Goal: Task Accomplishment & Management: Manage account settings

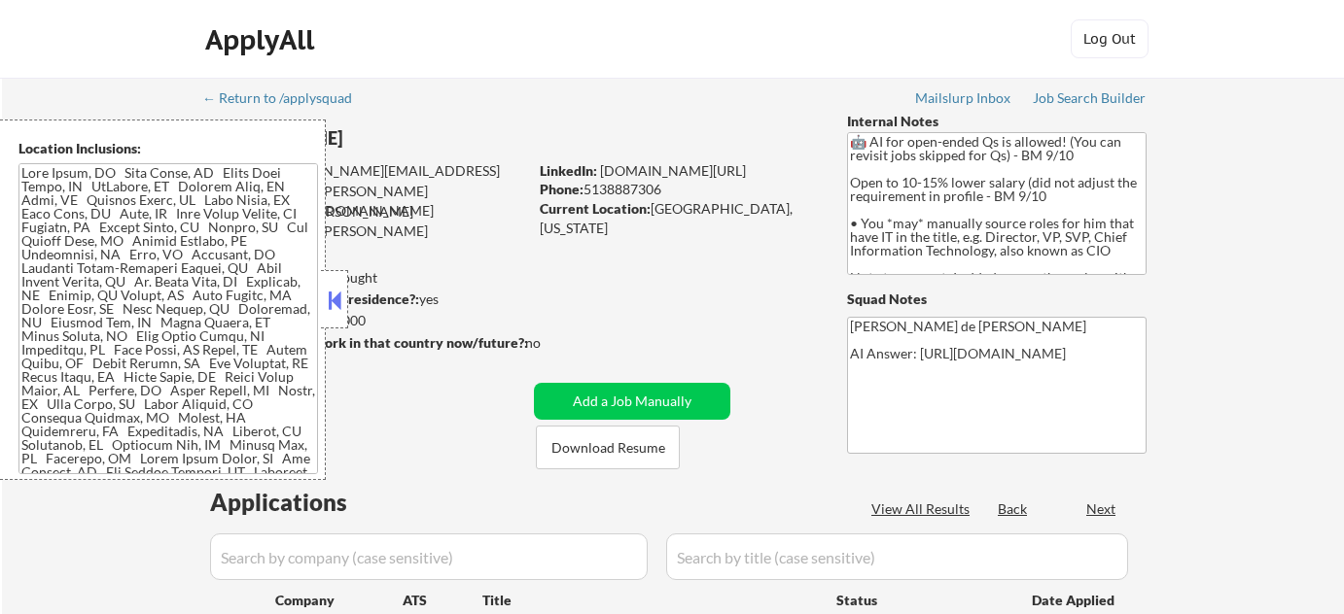
select select ""pending""
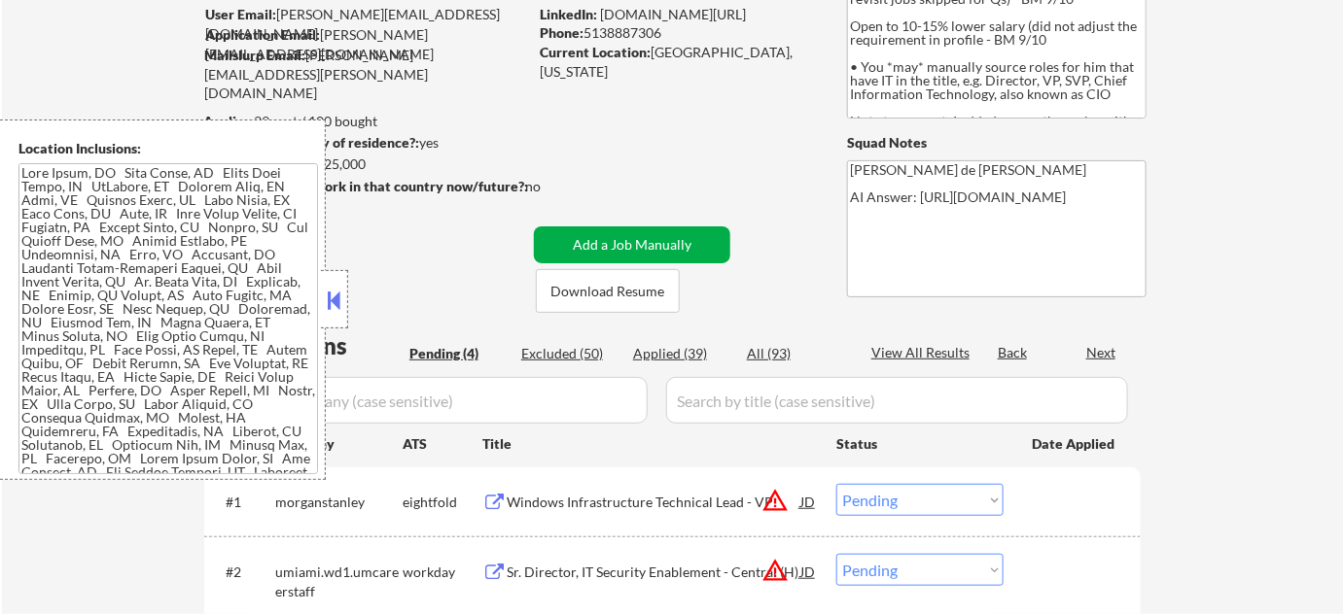
scroll to position [176, 0]
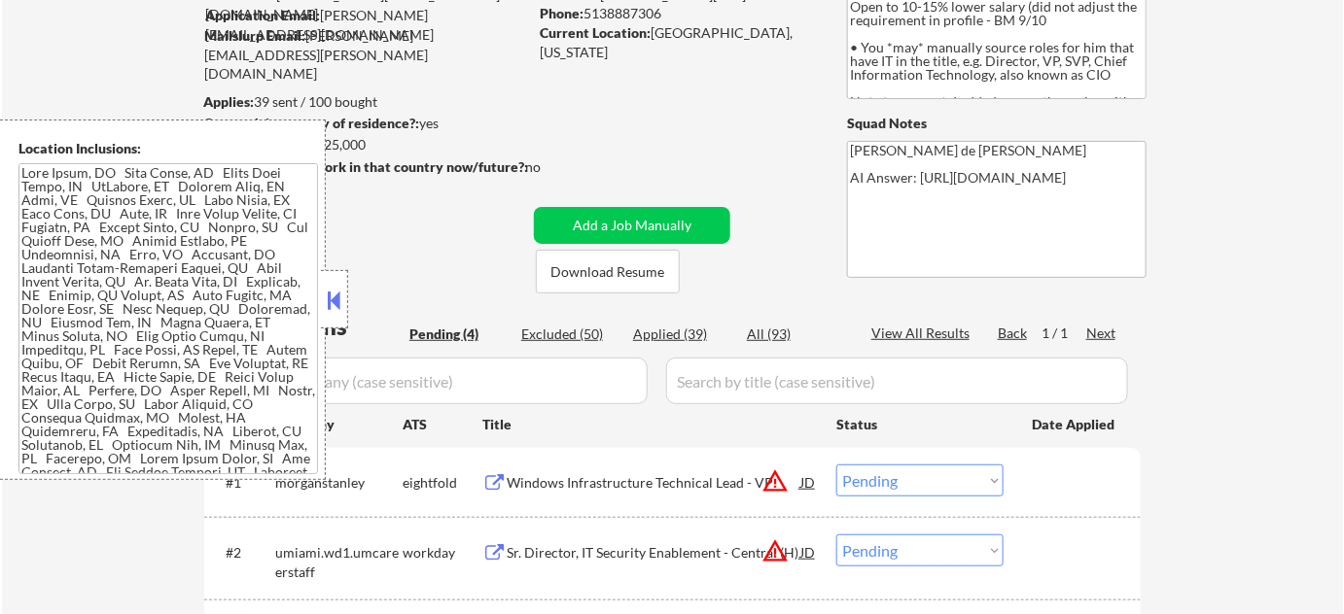
click at [335, 314] on button at bounding box center [334, 300] width 21 height 29
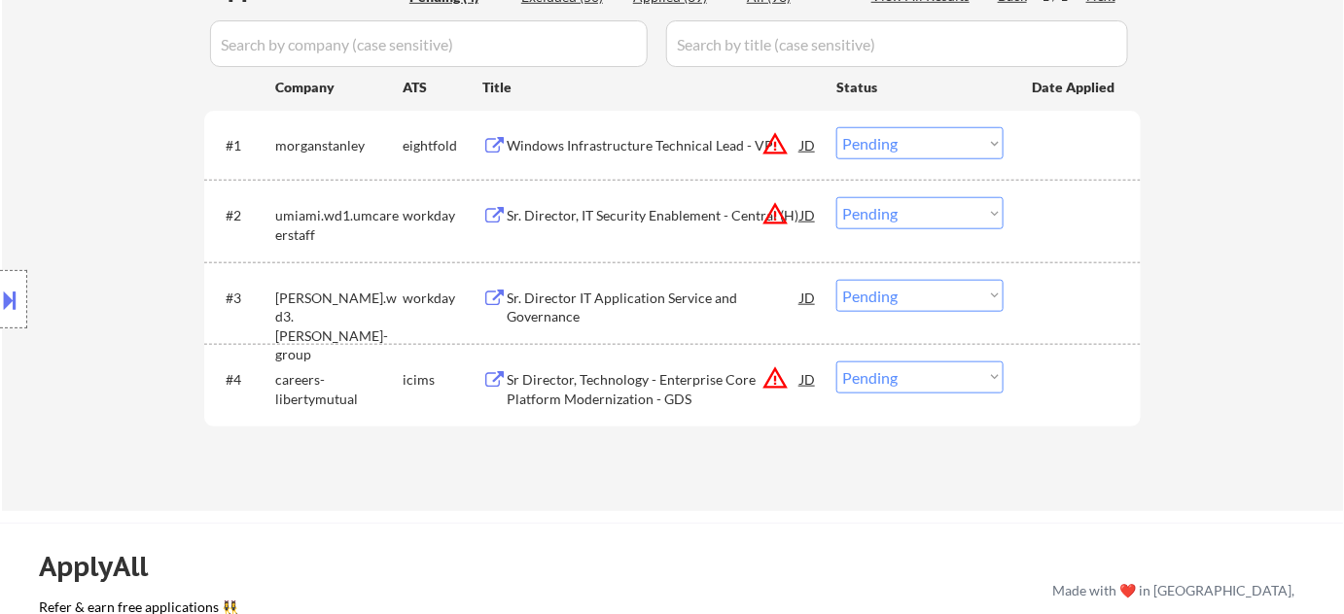
scroll to position [441, 0]
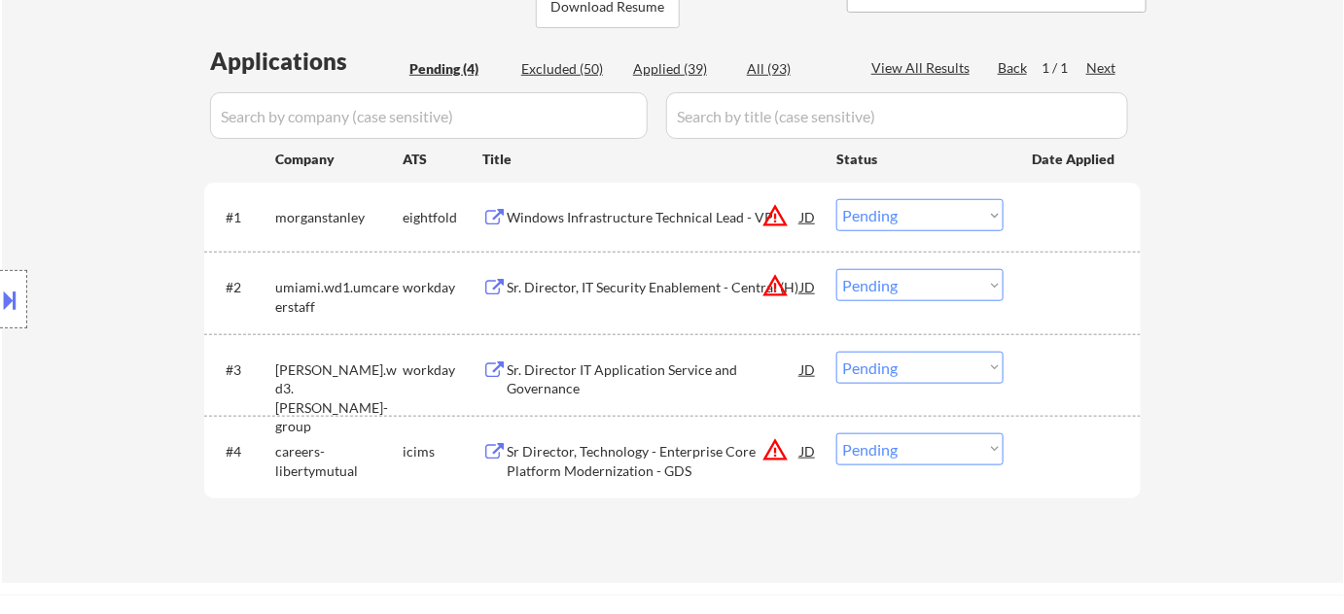
click at [576, 291] on div "Sr. Director, IT Security Enablement - Central (H)" at bounding box center [654, 287] width 294 height 19
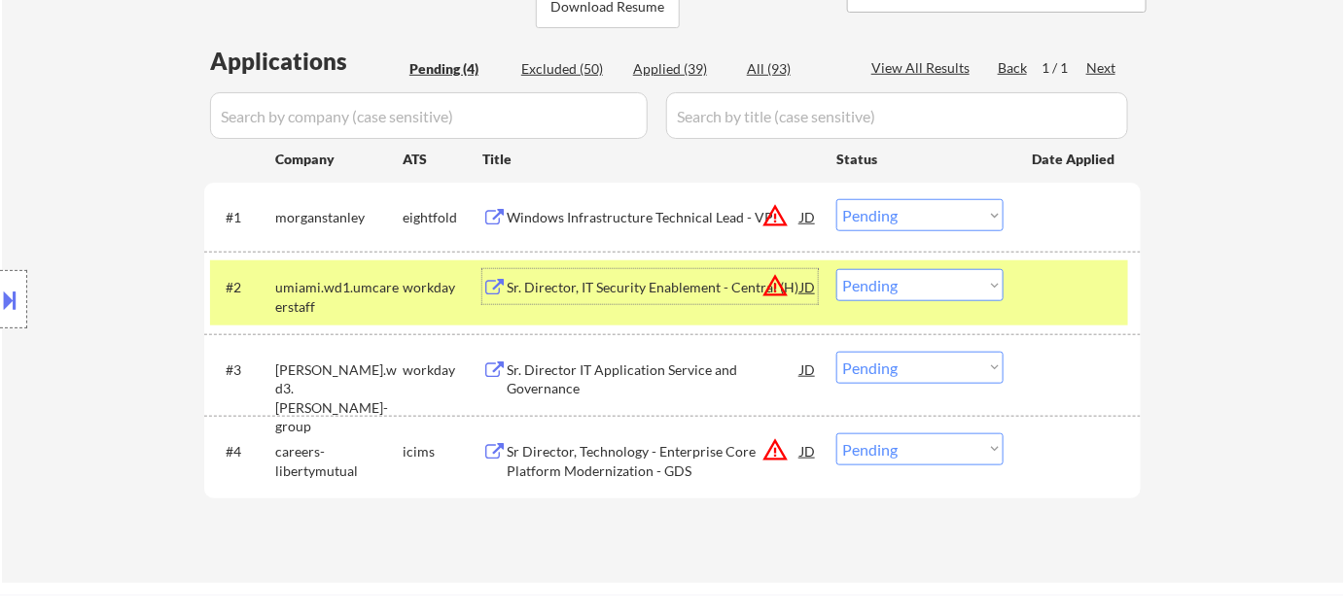
click at [0, 323] on div at bounding box center [13, 299] width 27 height 58
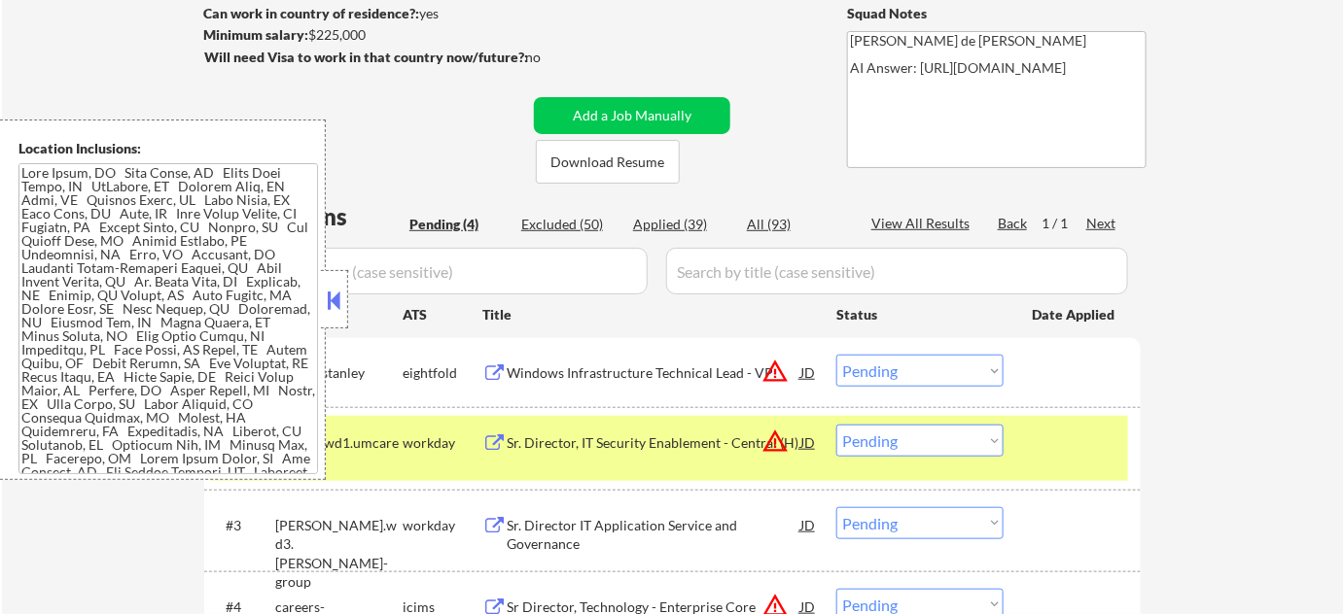
scroll to position [176, 0]
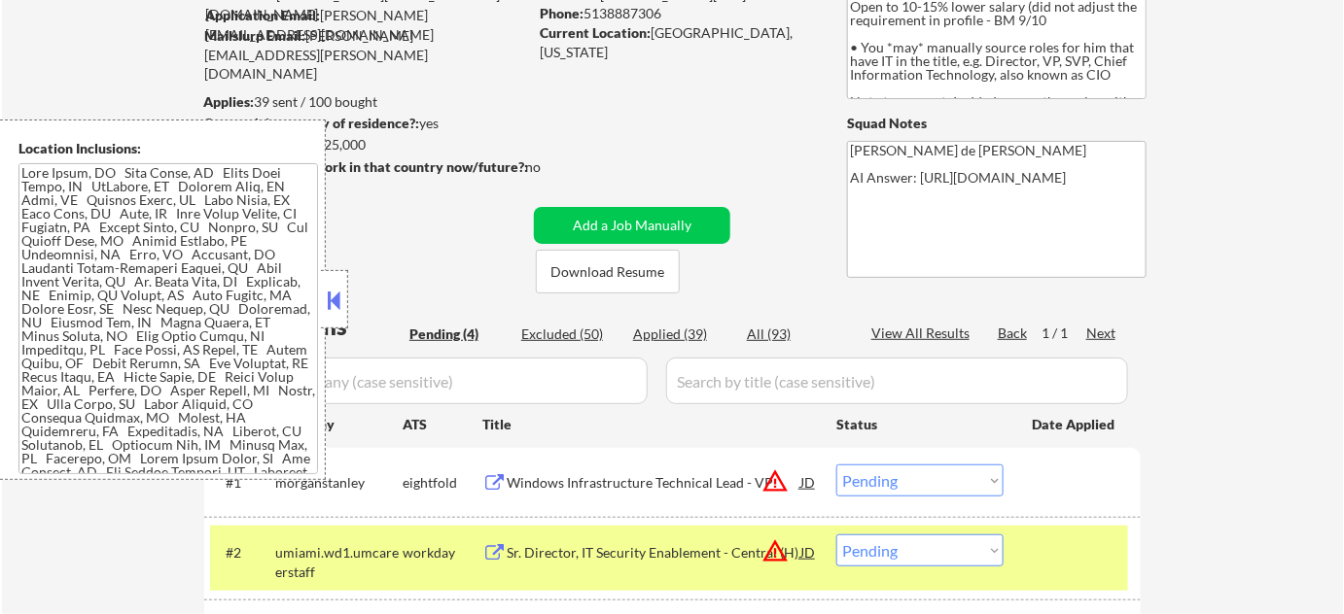
click at [324, 293] on button at bounding box center [334, 300] width 21 height 29
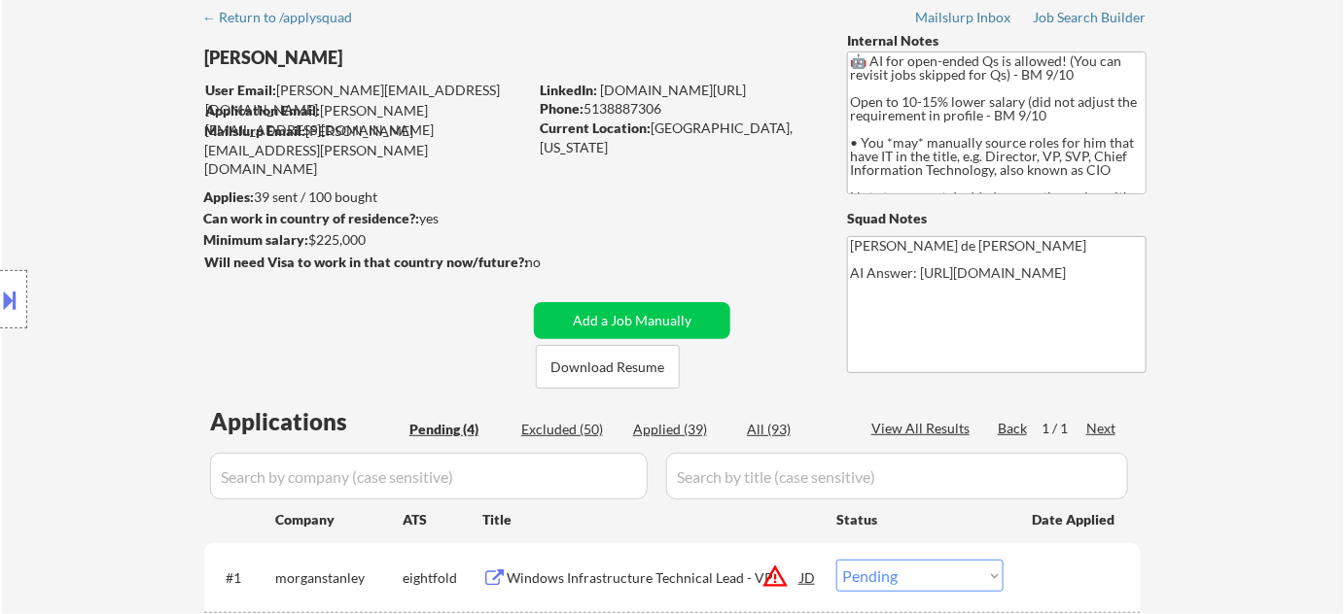
scroll to position [0, 0]
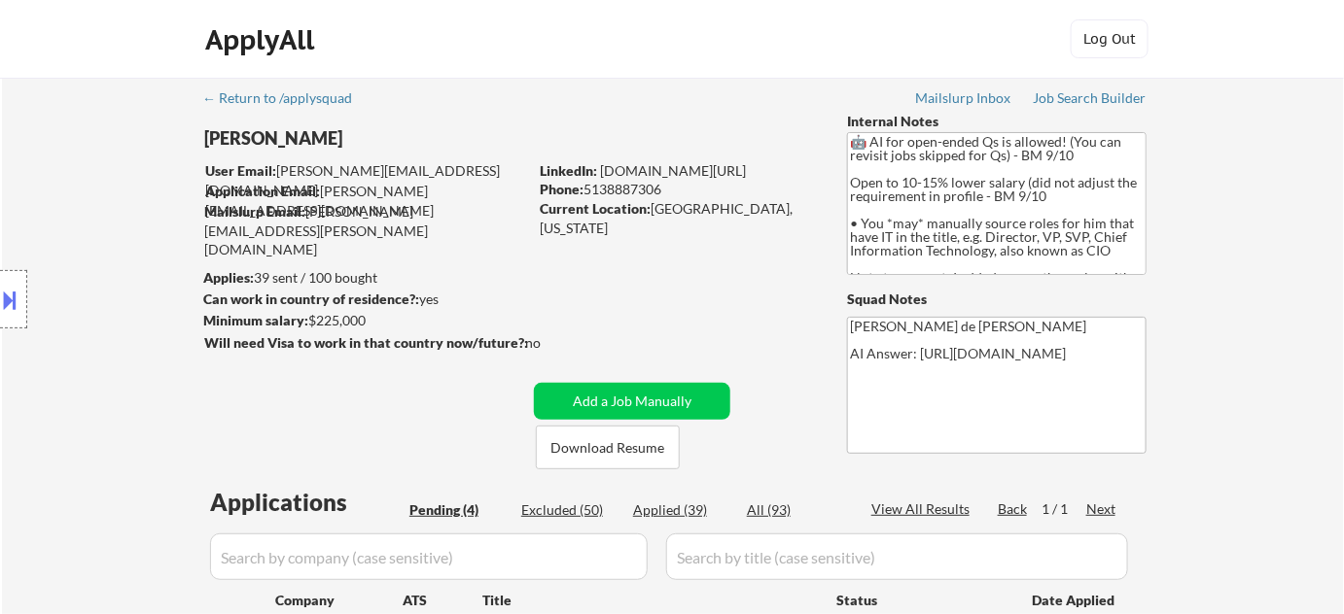
drag, startPoint x: 585, startPoint y: 191, endPoint x: 678, endPoint y: 183, distance: 92.7
click at [678, 183] on div "Phone: 5138887306" at bounding box center [677, 189] width 275 height 19
copy div "5138887306"
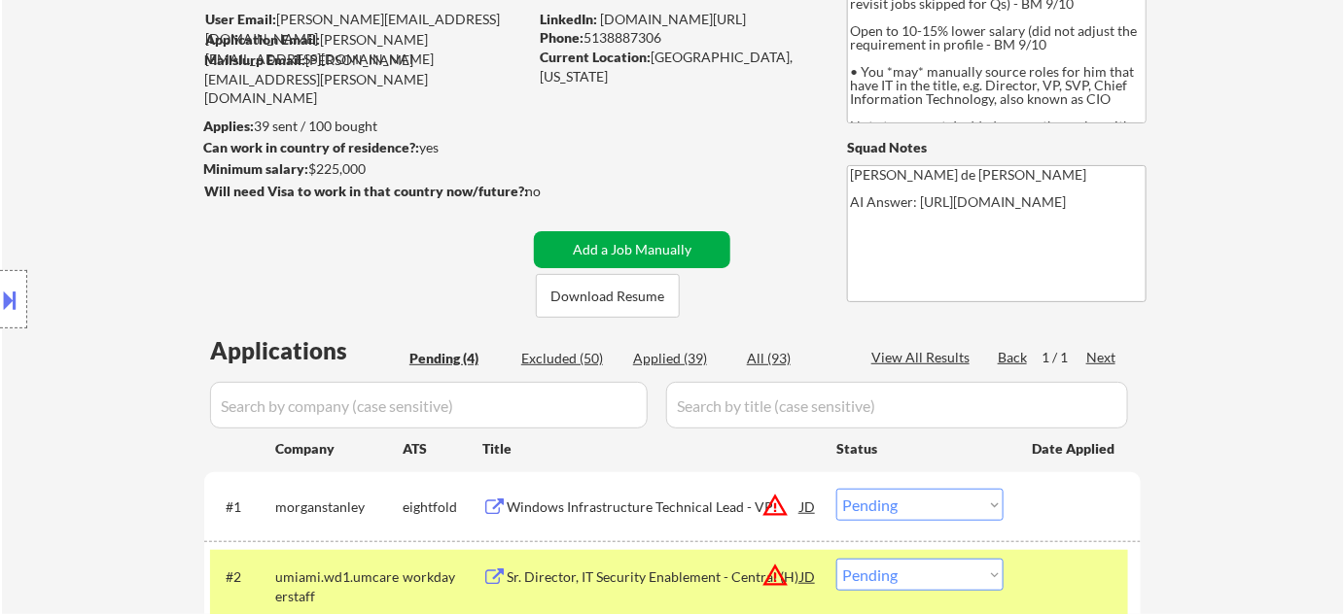
scroll to position [353, 0]
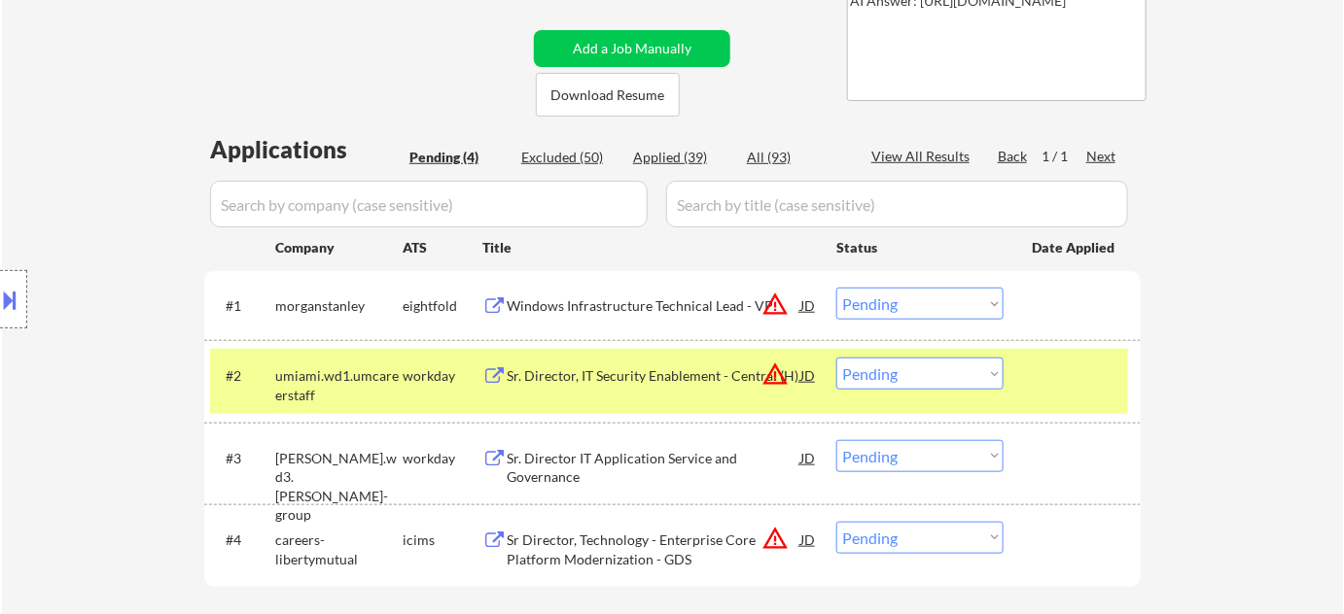
click at [902, 379] on select "Choose an option... Pending Applied Excluded (Questions) Excluded (Expired) Exc…" at bounding box center [919, 374] width 167 height 32
click at [836, 358] on select "Choose an option... Pending Applied Excluded (Questions) Excluded (Expired) Exc…" at bounding box center [919, 374] width 167 height 32
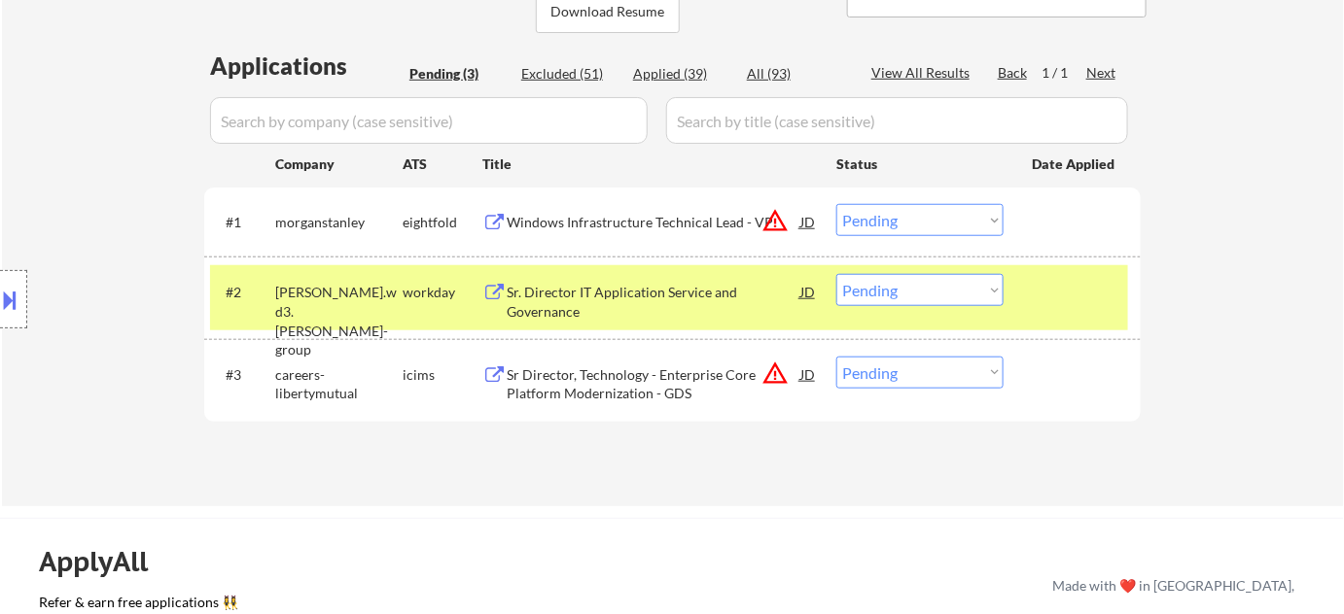
scroll to position [530, 0]
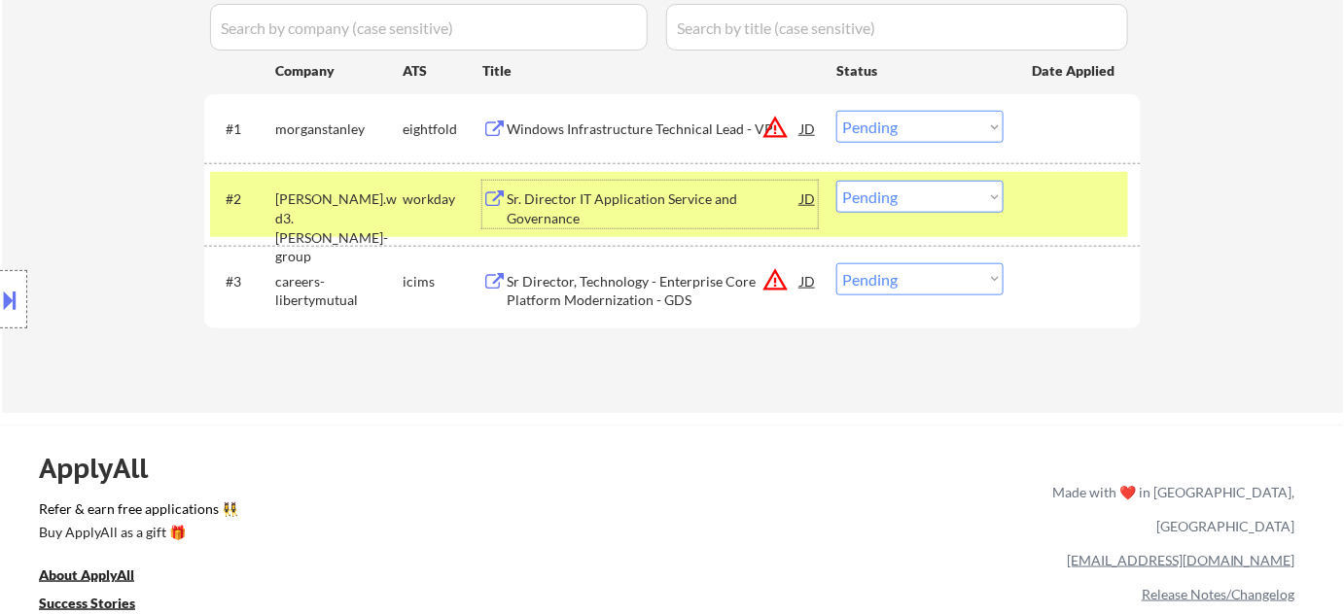
click at [570, 215] on div "Sr. Director IT Application Service and Governance" at bounding box center [654, 209] width 294 height 38
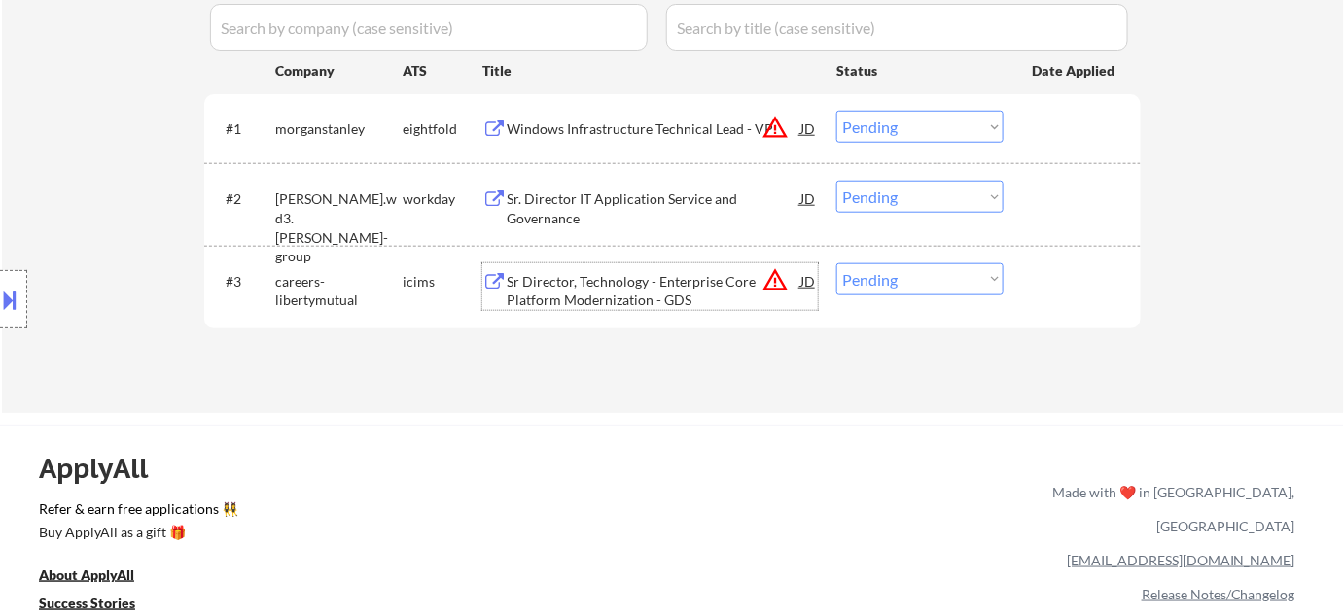
click at [562, 303] on div "Sr Director, Technology - Enterprise Core Platform Modernization - GDS" at bounding box center [654, 291] width 294 height 38
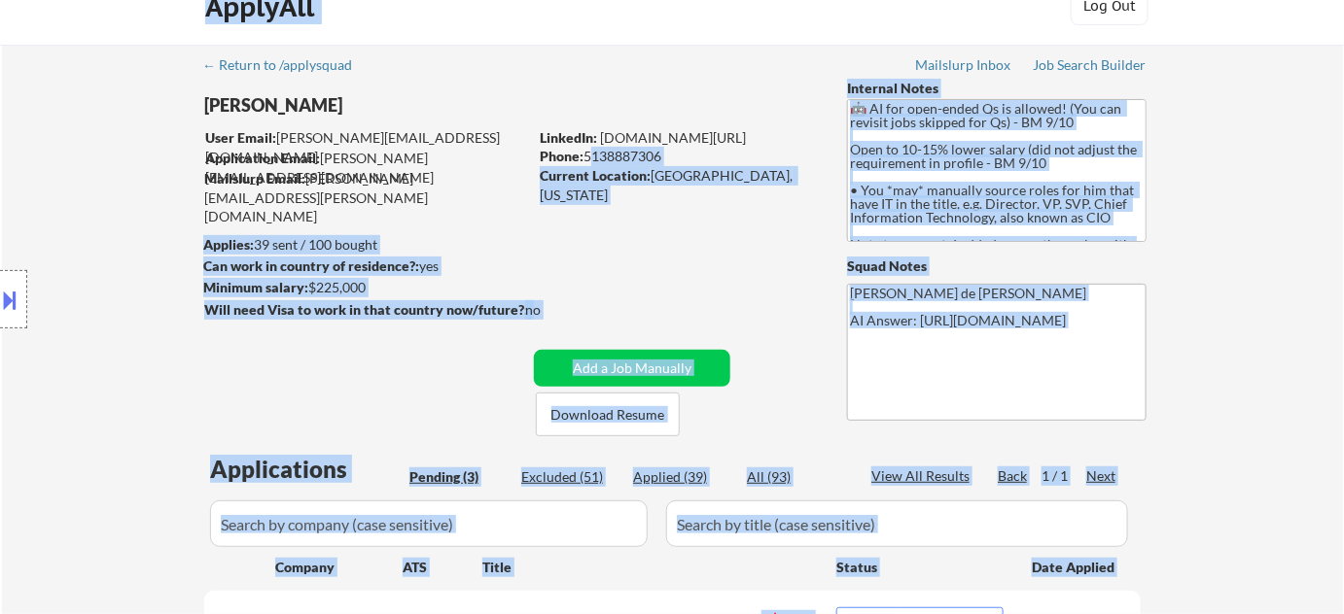
scroll to position [0, 0]
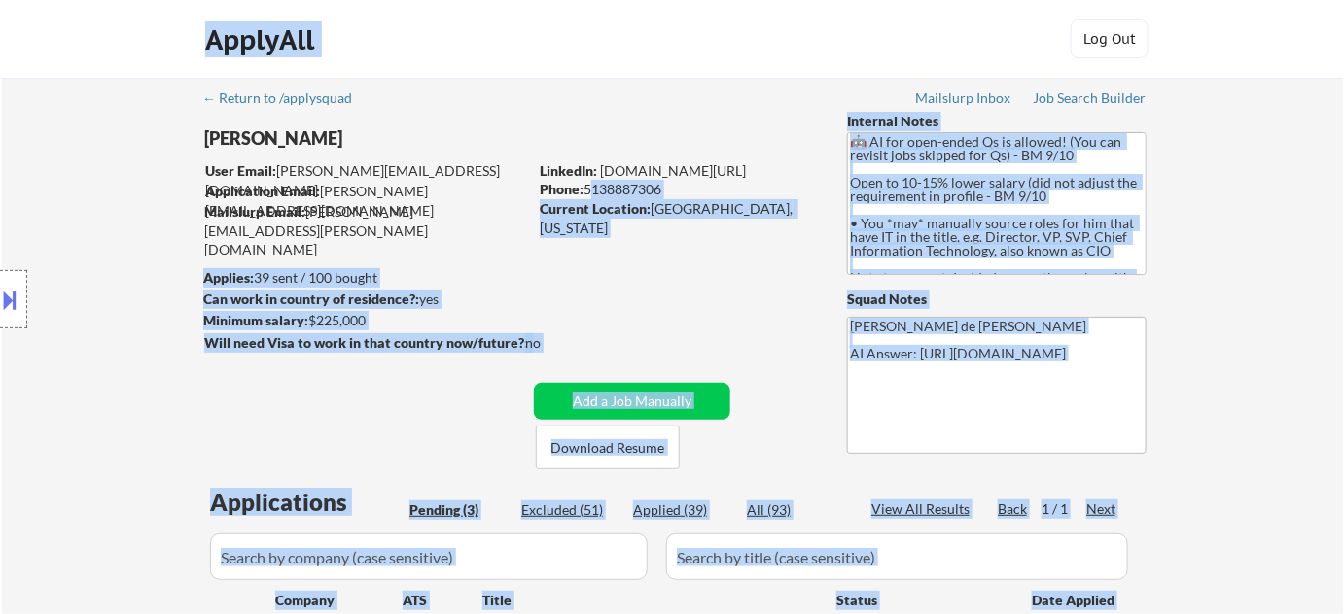
drag, startPoint x: 587, startPoint y: 5, endPoint x: 666, endPoint y: 189, distance: 199.9
click at [666, 189] on div "Phone: 5138887306" at bounding box center [677, 189] width 275 height 19
copy div "5138887306"
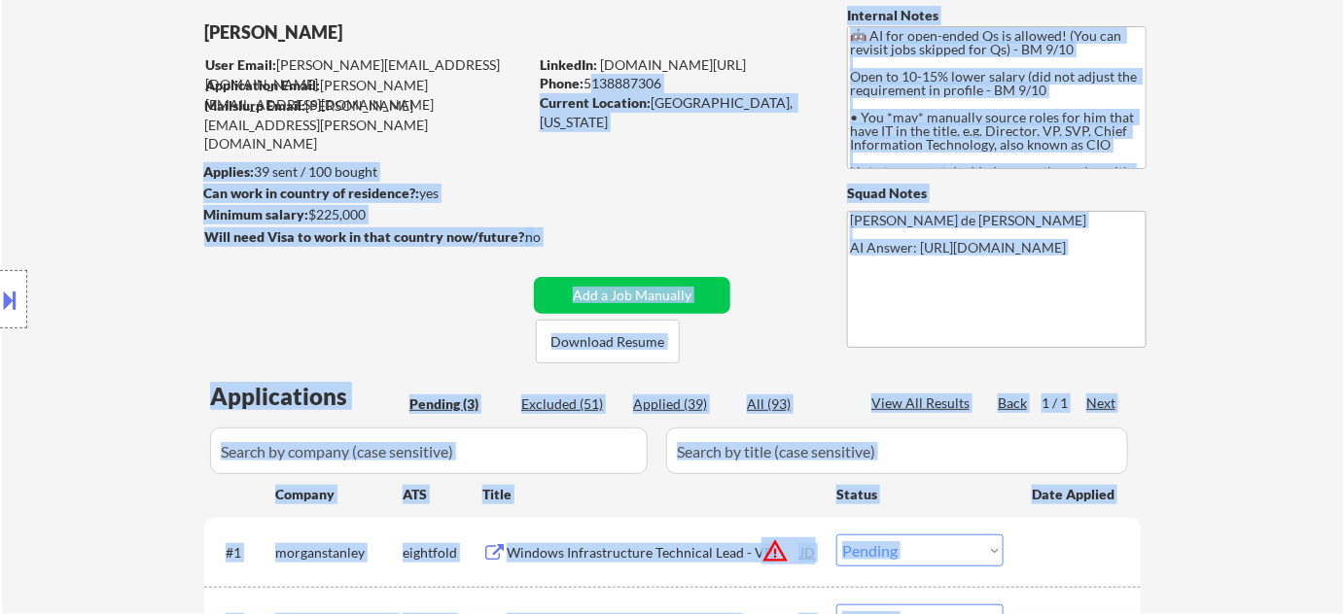
scroll to position [353, 0]
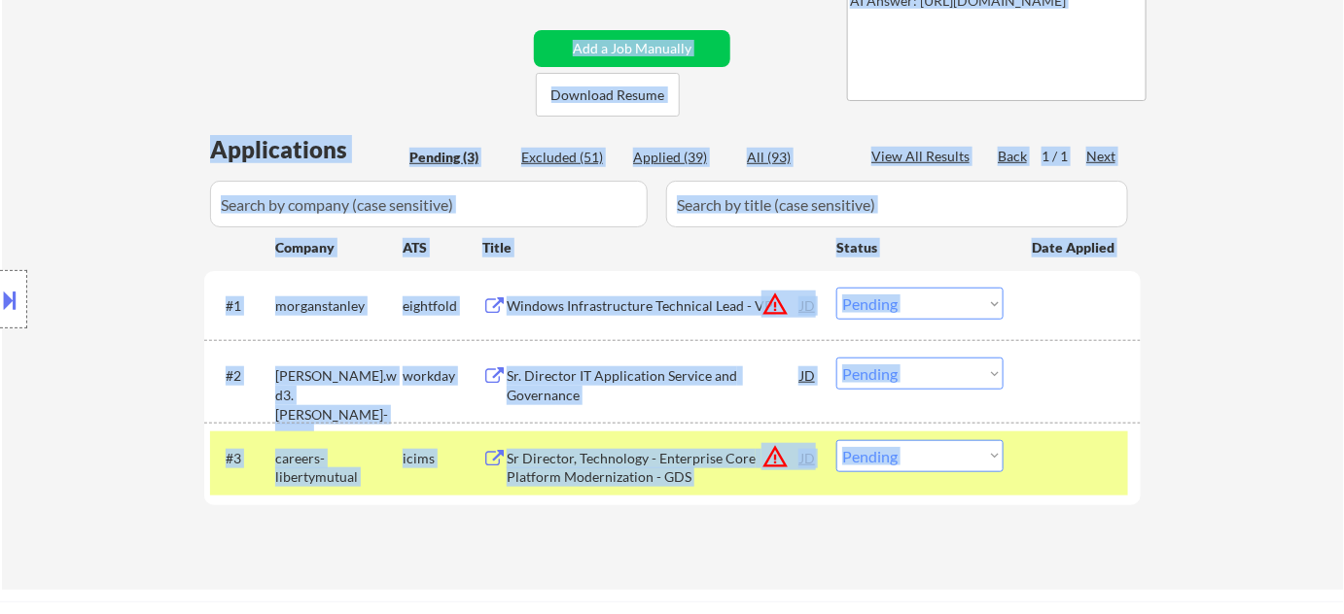
click at [957, 386] on select "Choose an option... Pending Applied Excluded (Questions) Excluded (Expired) Exc…" at bounding box center [919, 374] width 167 height 32
click at [836, 358] on select "Choose an option... Pending Applied Excluded (Questions) Excluded (Expired) Exc…" at bounding box center [919, 374] width 167 height 32
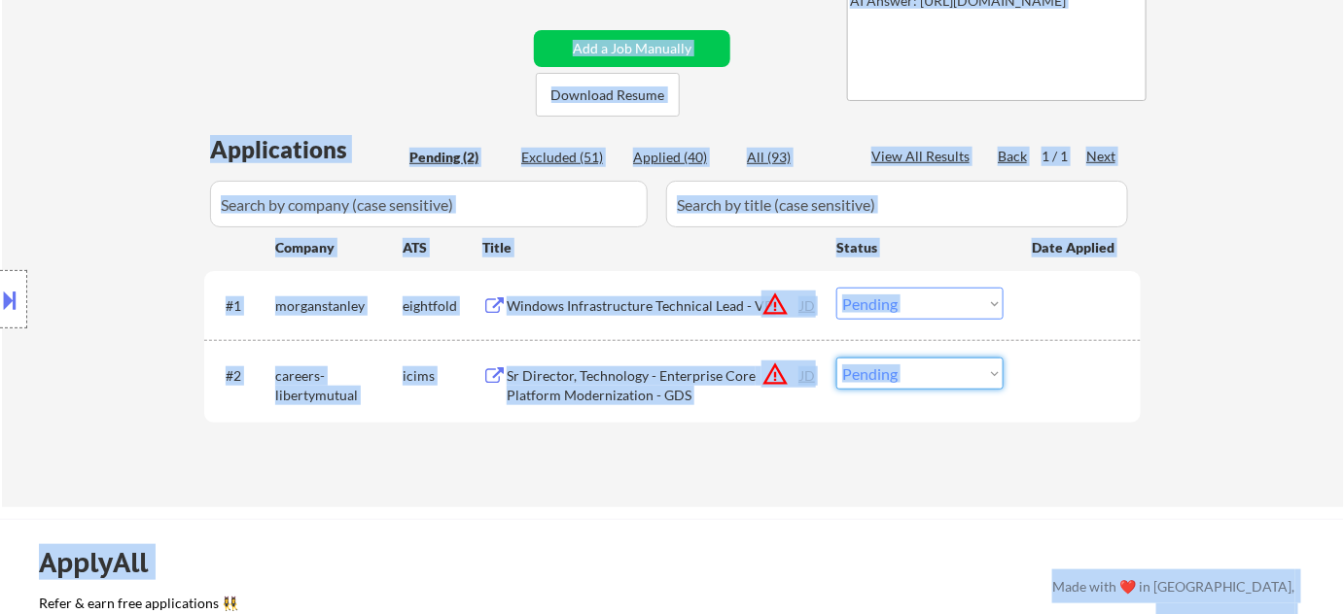
drag, startPoint x: 954, startPoint y: 380, endPoint x: 954, endPoint y: 357, distance: 23.3
click at [954, 380] on select "Choose an option... Pending Applied Excluded (Questions) Excluded (Expired) Exc…" at bounding box center [919, 374] width 167 height 32
select select ""excluded__bad_match_""
click at [836, 358] on select "Choose an option... Pending Applied Excluded (Questions) Excluded (Expired) Exc…" at bounding box center [919, 374] width 167 height 32
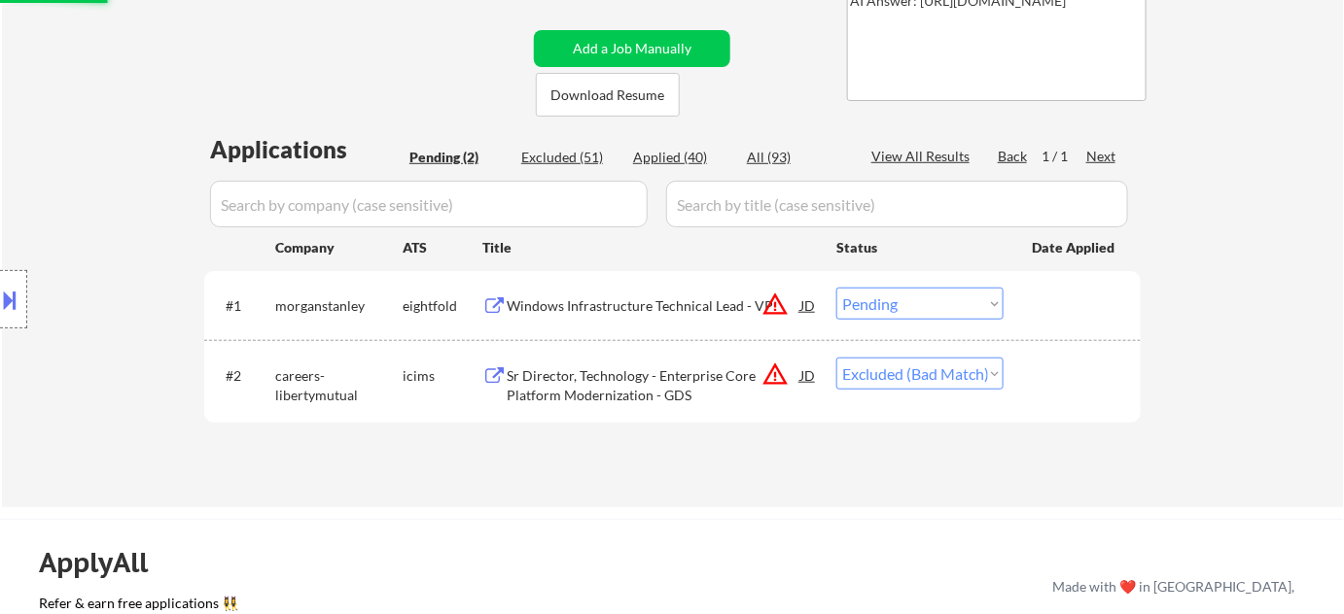
click at [616, 305] on div "Windows Infrastructure Technical Lead - VP" at bounding box center [654, 306] width 294 height 19
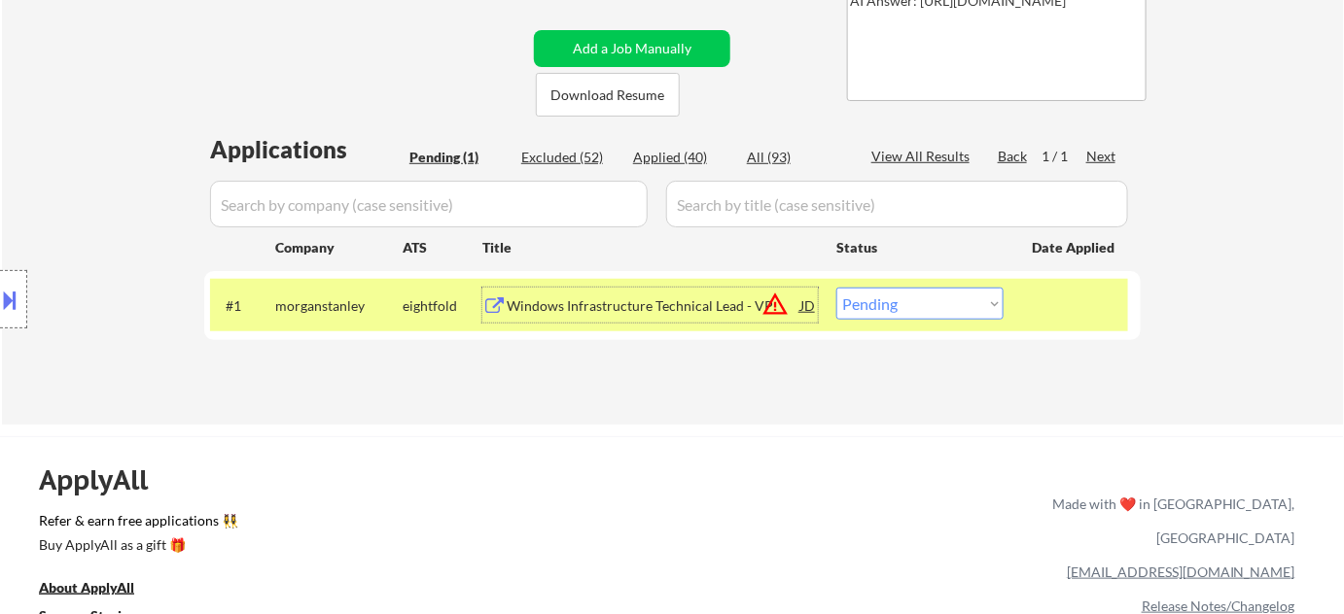
click at [964, 322] on div "#1 morganstanley eightfold Windows Infrastructure Technical Lead - VP JD warnin…" at bounding box center [669, 305] width 918 height 53
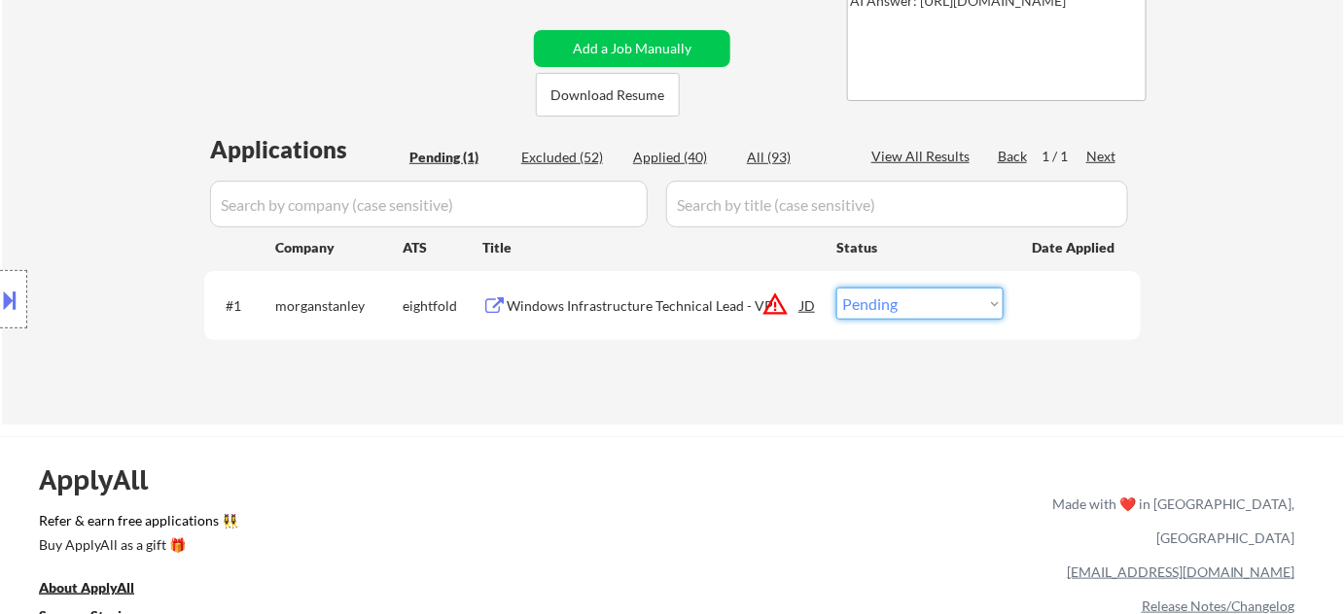
click at [975, 299] on select "Choose an option... Pending Applied Excluded (Questions) Excluded (Expired) Exc…" at bounding box center [919, 304] width 167 height 32
select select ""excluded__salary_""
click at [836, 288] on select "Choose an option... Pending Applied Excluded (Questions) Excluded (Expired) Exc…" at bounding box center [919, 304] width 167 height 32
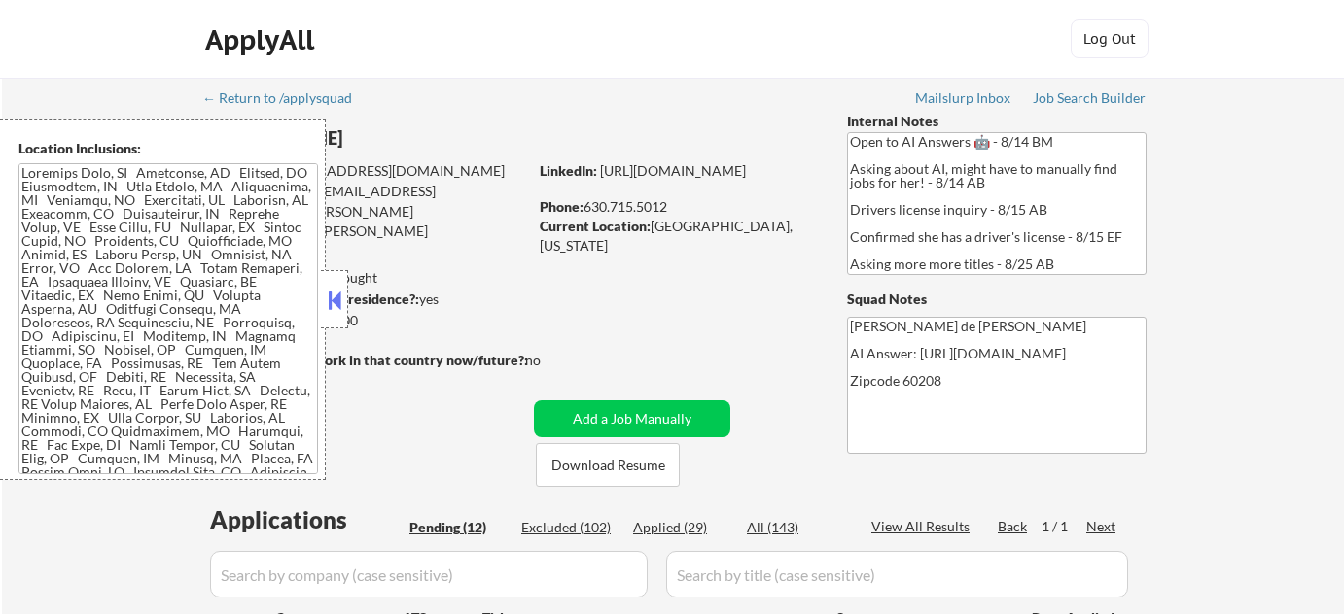
select select ""pending""
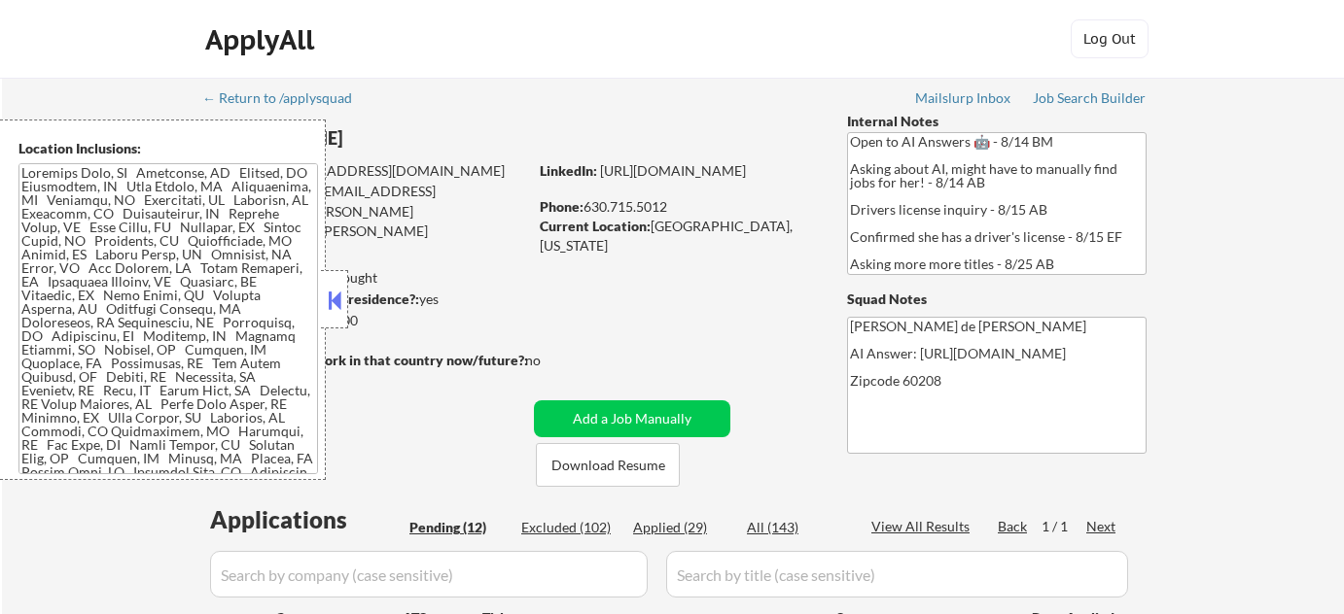
select select ""pending""
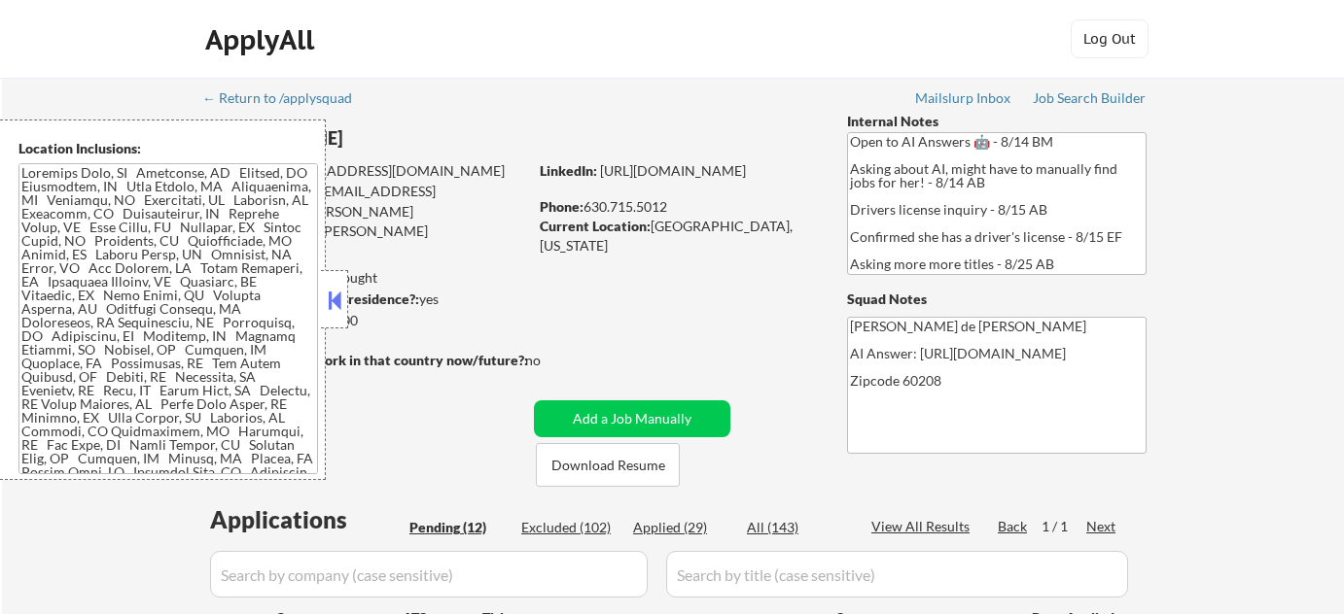
select select ""pending""
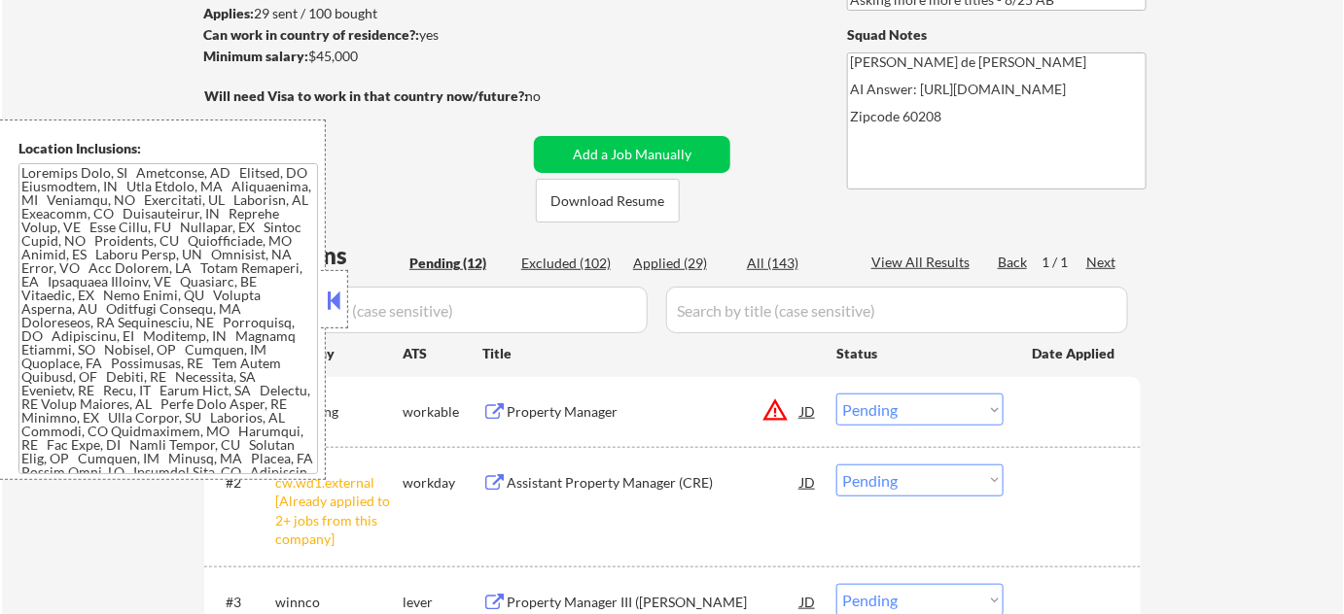
click at [337, 305] on button at bounding box center [334, 300] width 21 height 29
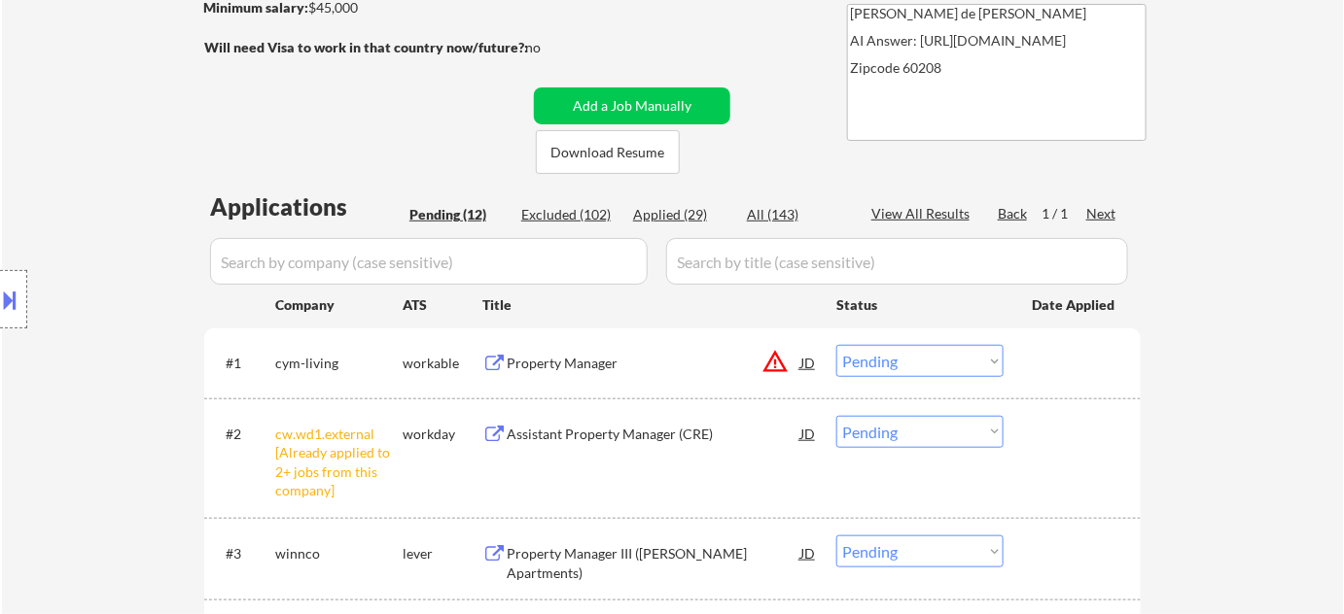
scroll to position [441, 0]
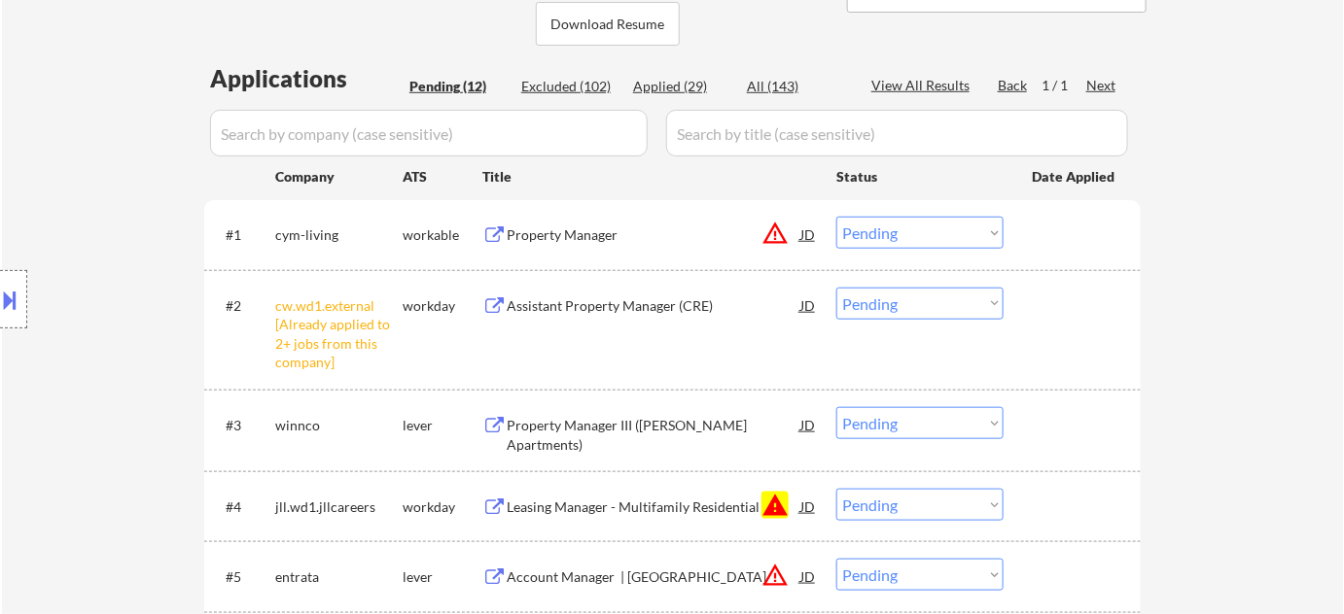
click at [906, 299] on select "Choose an option... Pending Applied Excluded (Questions) Excluded (Expired) Exc…" at bounding box center [919, 304] width 167 height 32
click at [836, 288] on select "Choose an option... Pending Applied Excluded (Questions) Excluded (Expired) Exc…" at bounding box center [919, 304] width 167 height 32
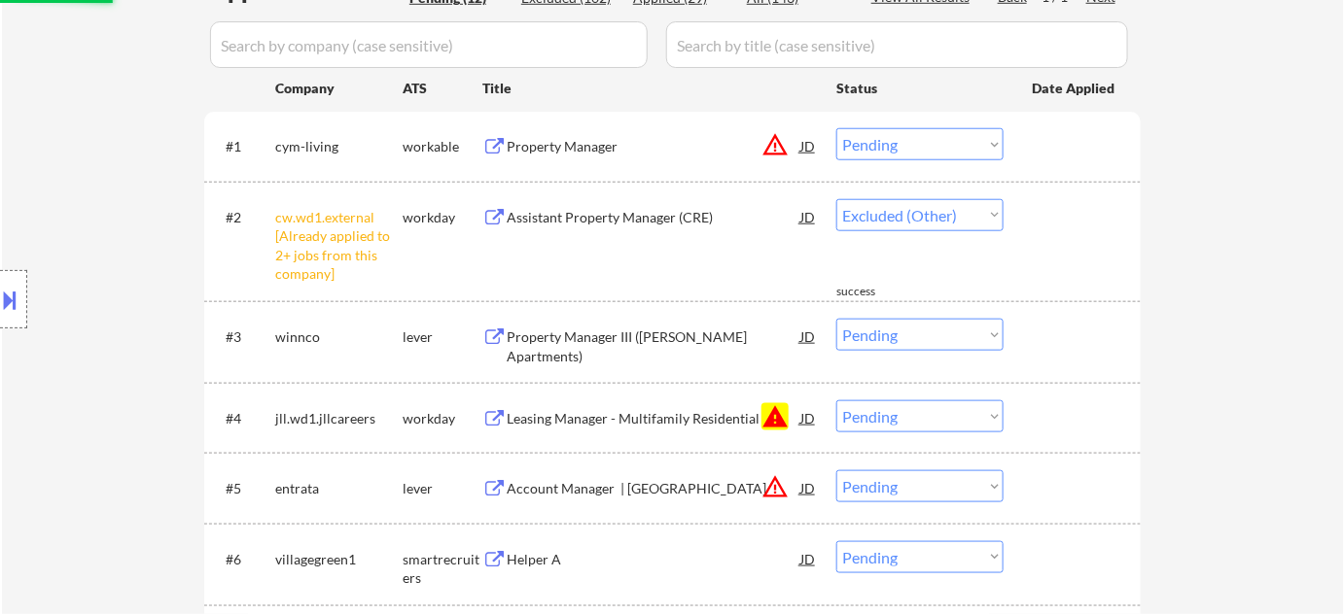
select select ""pending""
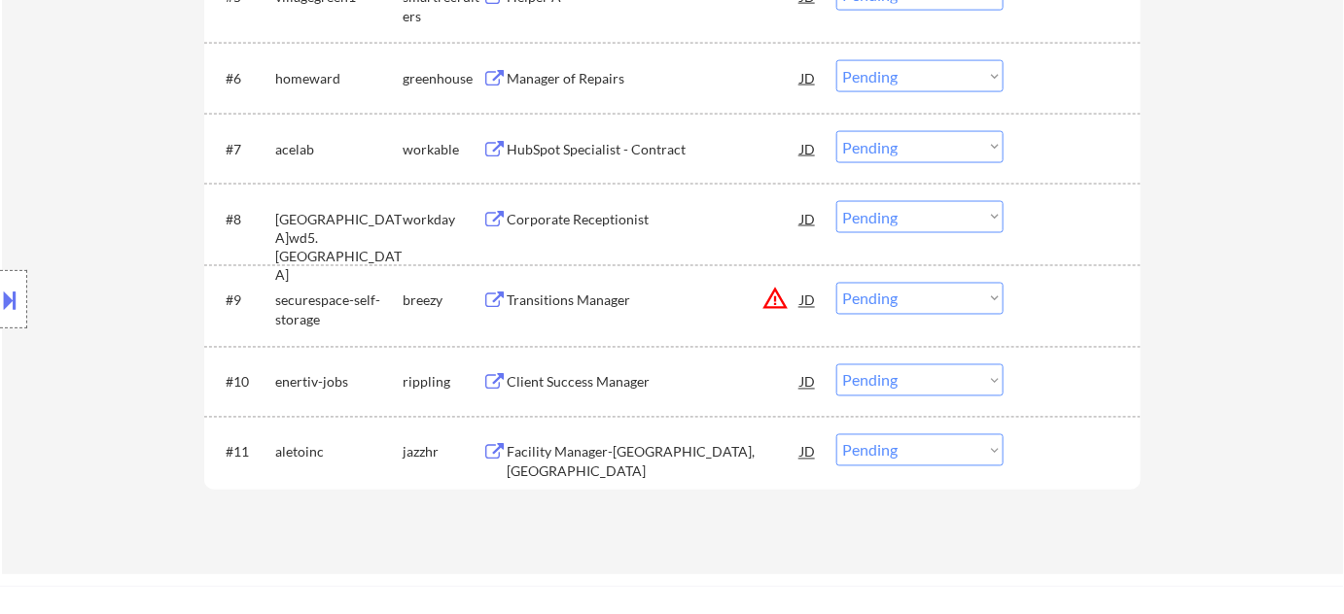
scroll to position [618, 0]
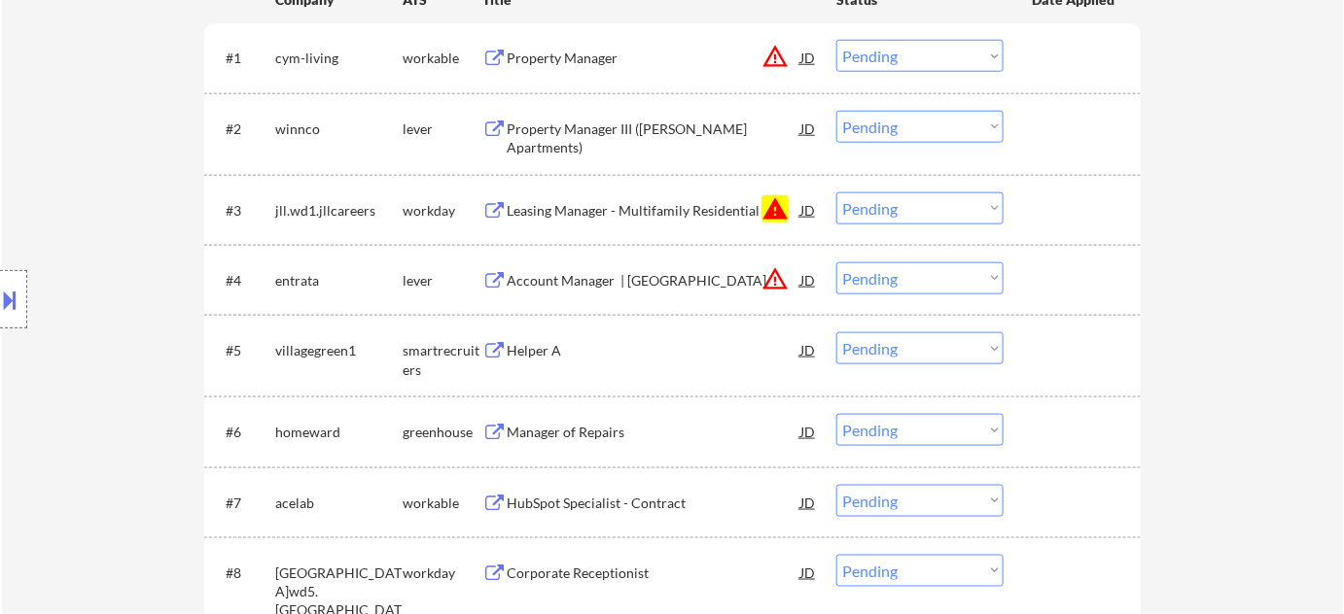
click at [943, 212] on select "Choose an option... Pending Applied Excluded (Questions) Excluded (Expired) Exc…" at bounding box center [919, 209] width 167 height 32
click at [836, 193] on select "Choose an option... Pending Applied Excluded (Questions) Excluded (Expired) Exc…" at bounding box center [919, 209] width 167 height 32
select select ""pending""
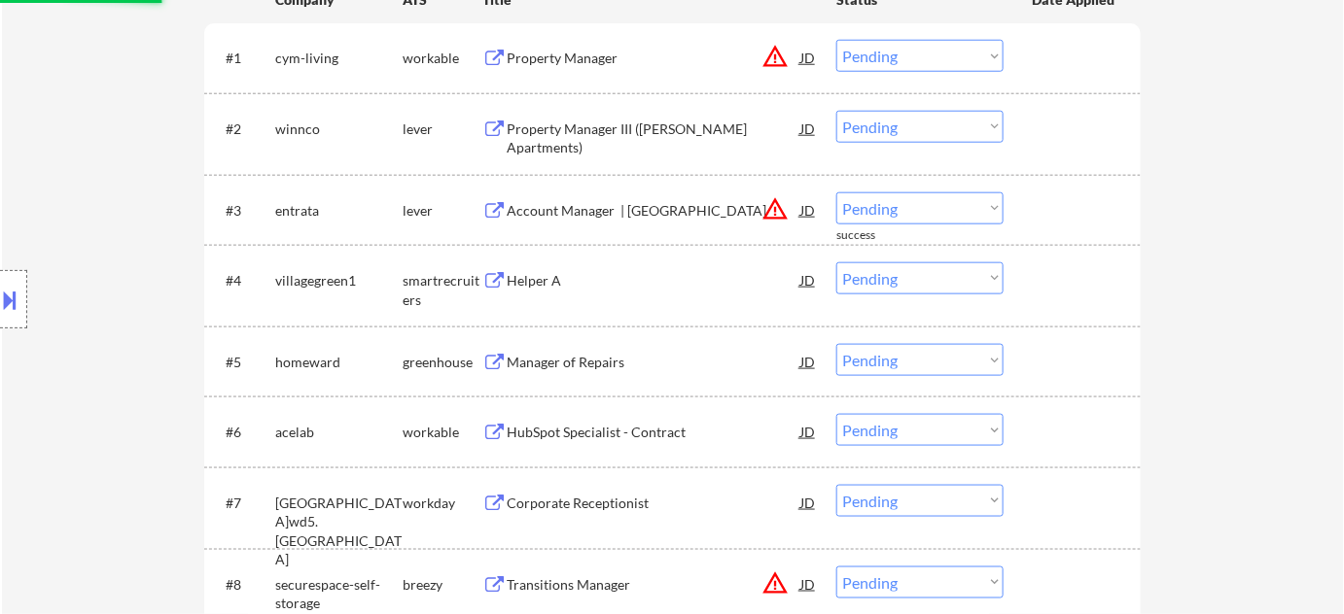
click at [778, 61] on button "warning_amber" at bounding box center [774, 56] width 27 height 27
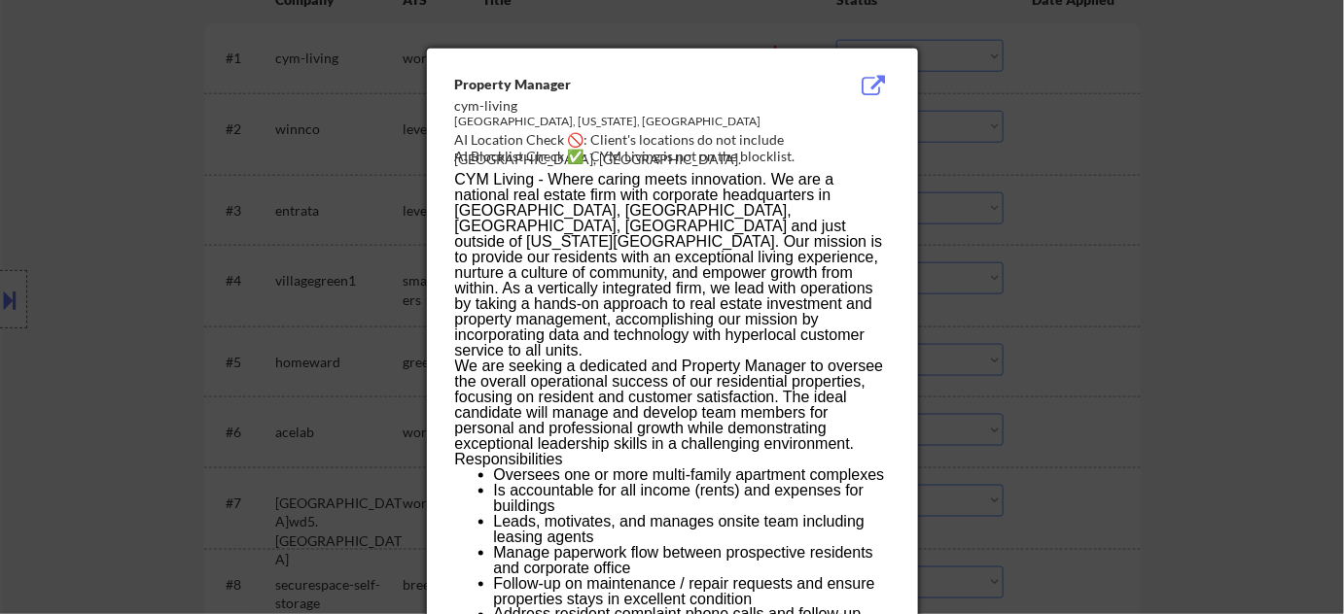
click at [1117, 288] on div at bounding box center [672, 307] width 1344 height 614
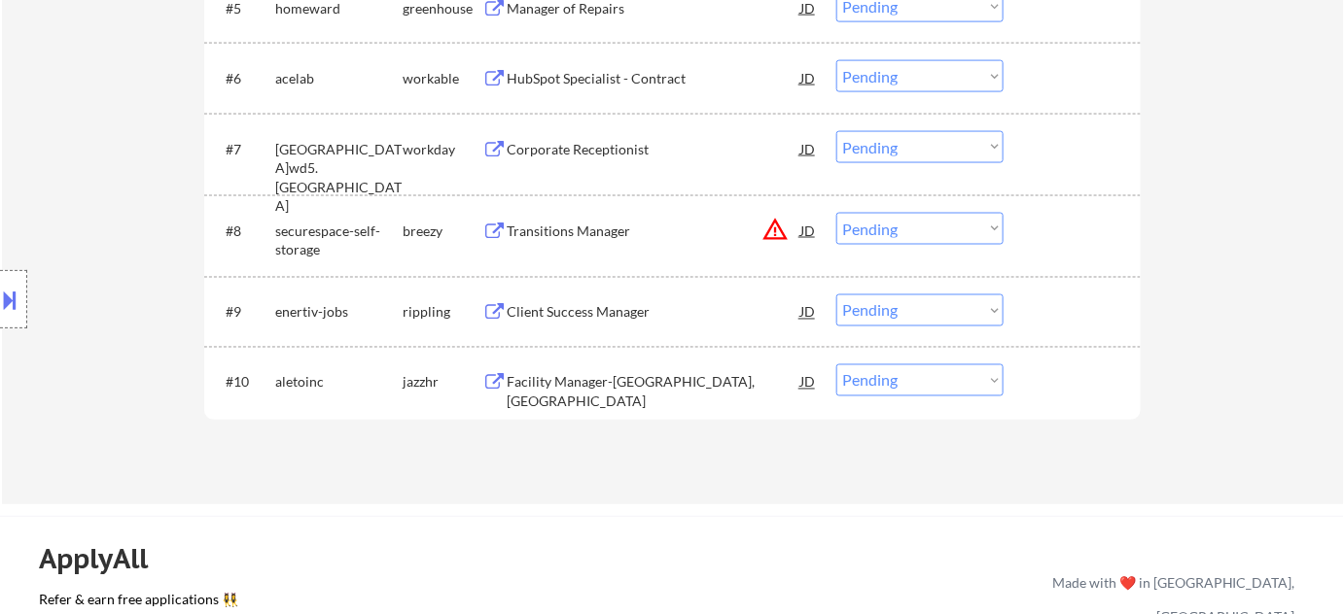
scroll to position [530, 0]
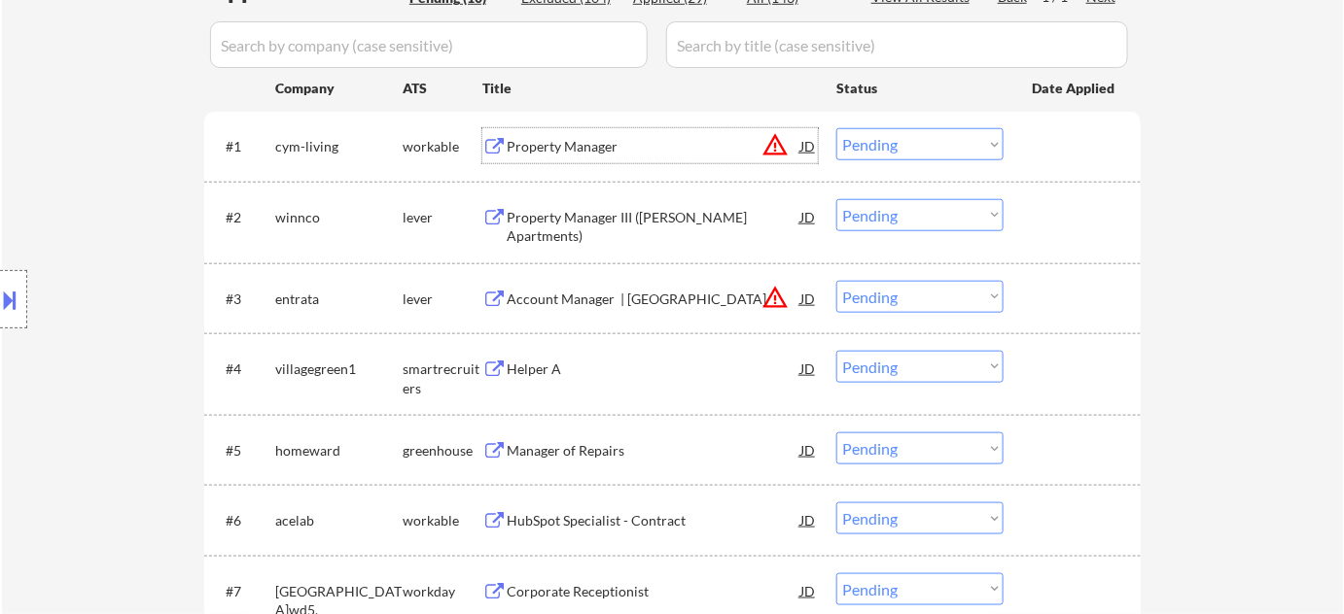
click at [554, 138] on div "Property Manager" at bounding box center [654, 146] width 294 height 19
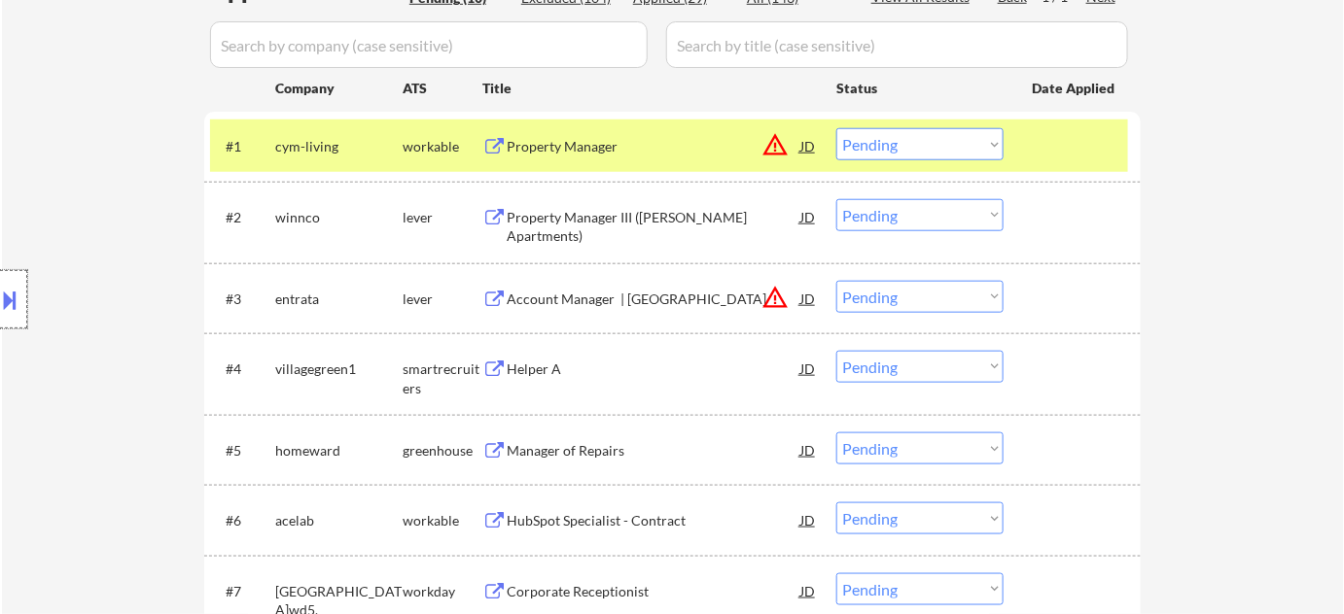
click at [22, 308] on div at bounding box center [13, 299] width 27 height 58
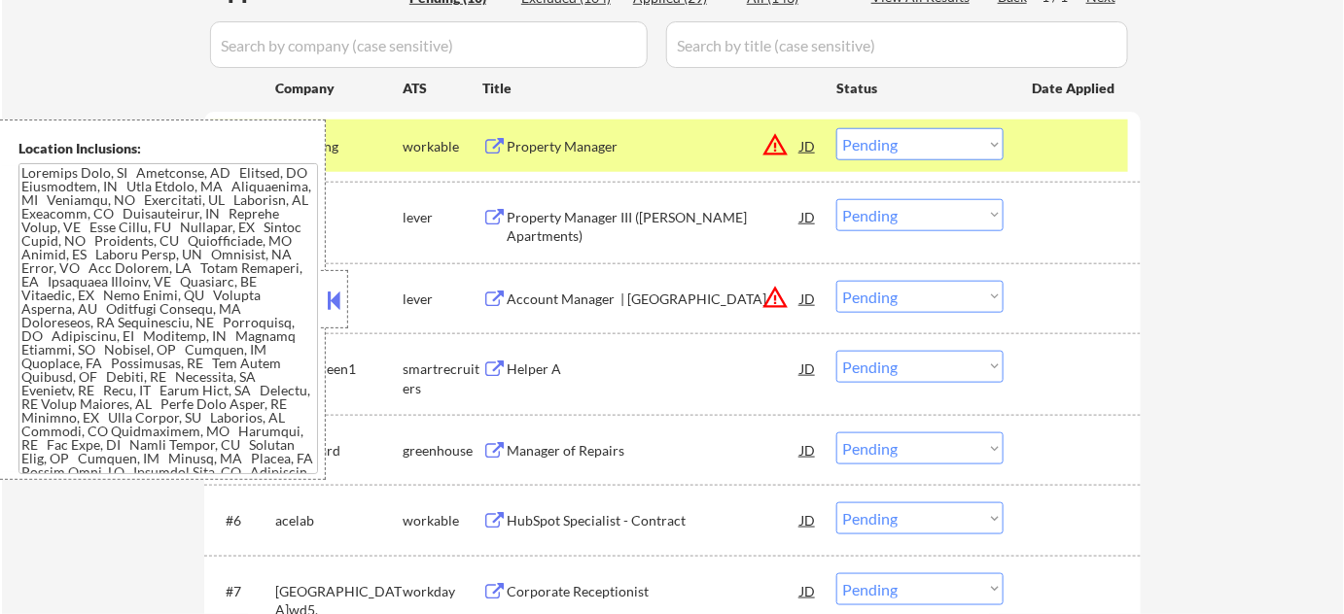
click at [337, 317] on div at bounding box center [334, 299] width 27 height 58
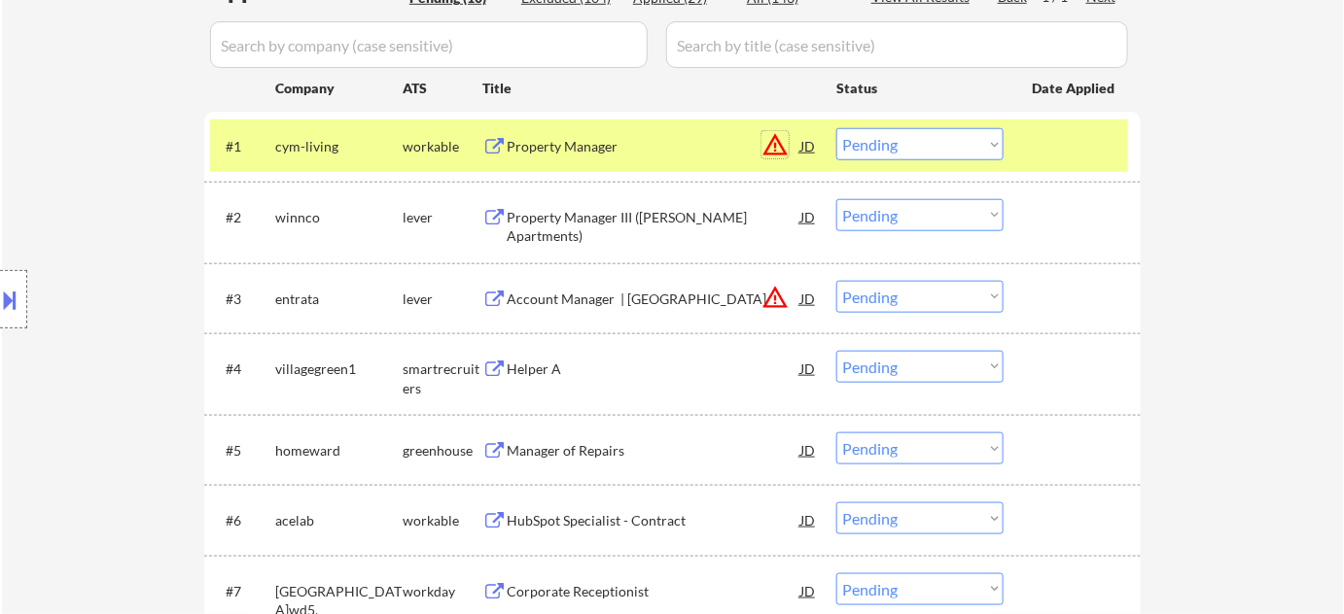
drag, startPoint x: 772, startPoint y: 149, endPoint x: 859, endPoint y: 155, distance: 87.7
click at [773, 149] on button "warning_amber" at bounding box center [774, 144] width 27 height 27
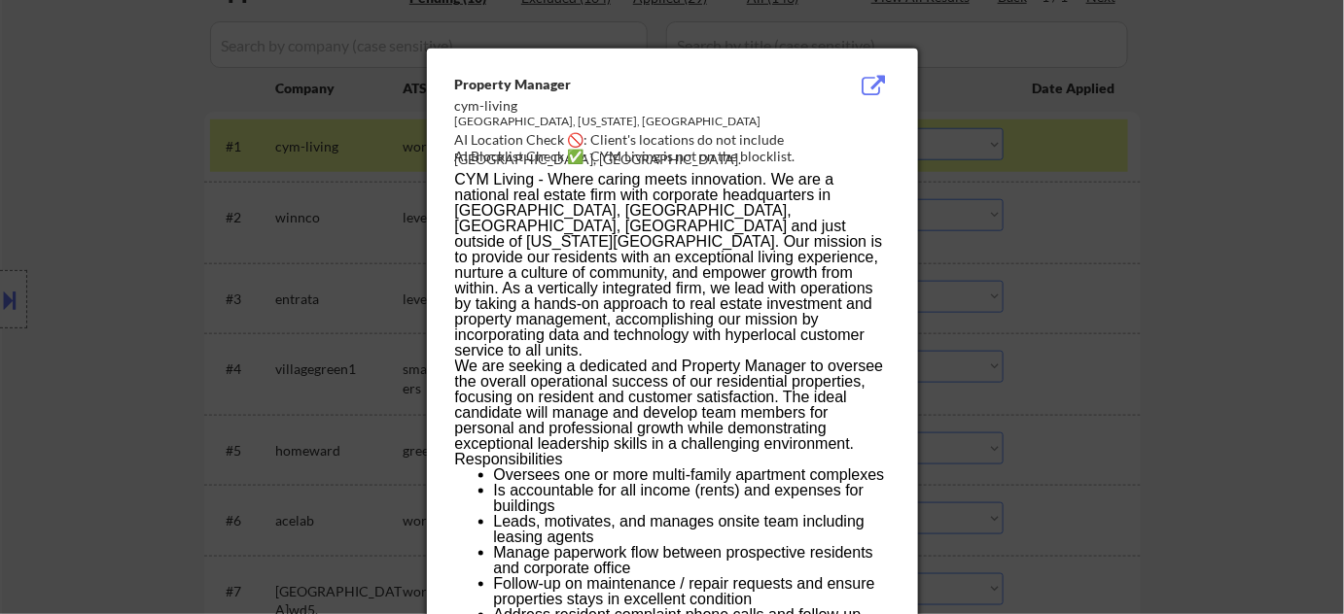
click at [1125, 362] on div at bounding box center [672, 307] width 1344 height 614
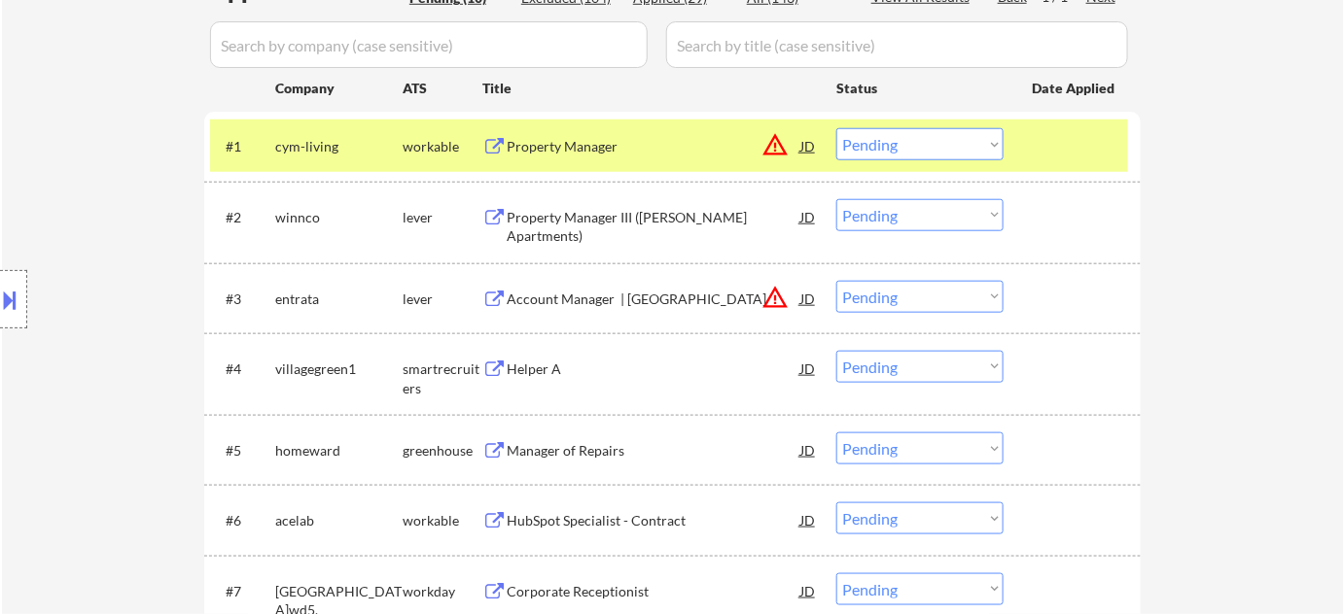
click at [879, 144] on select "Choose an option... Pending Applied Excluded (Questions) Excluded (Expired) Exc…" at bounding box center [919, 144] width 167 height 32
click at [836, 128] on select "Choose an option... Pending Applied Excluded (Questions) Excluded (Expired) Exc…" at bounding box center [919, 144] width 167 height 32
select select ""pending""
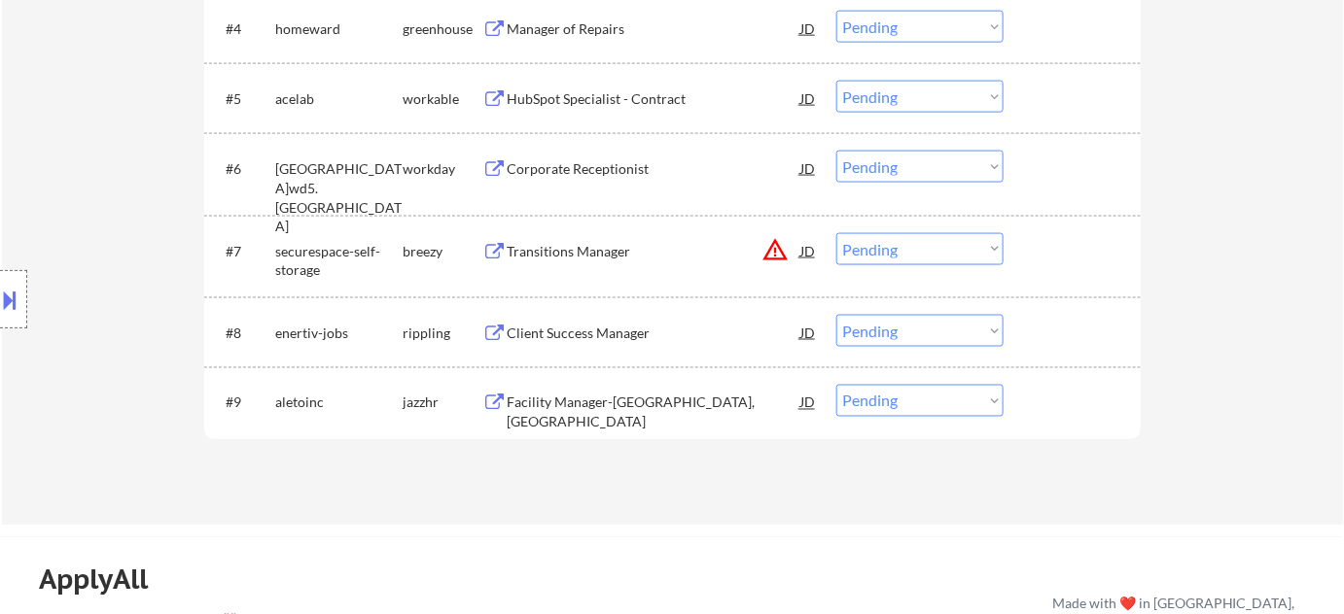
scroll to position [884, 0]
click at [581, 399] on div "Facility Manager-[GEOGRAPHIC_DATA], [GEOGRAPHIC_DATA]" at bounding box center [654, 411] width 294 height 38
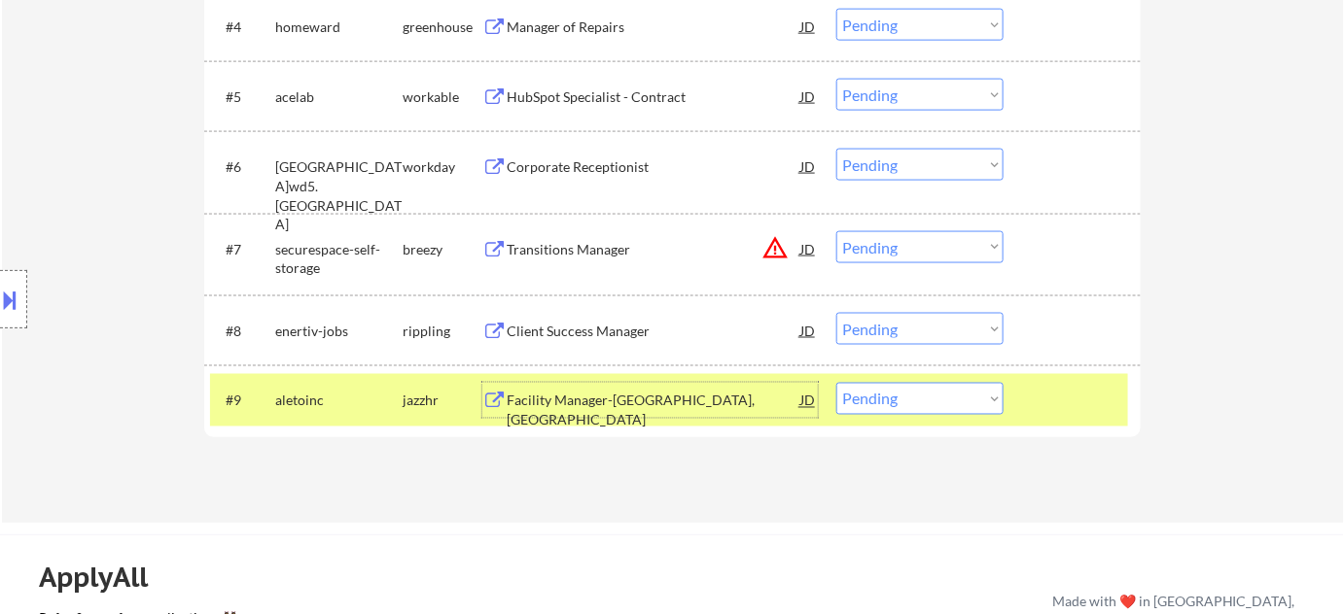
click at [899, 401] on select "Choose an option... Pending Applied Excluded (Questions) Excluded (Expired) Exc…" at bounding box center [919, 399] width 167 height 32
select select ""excluded__bad_match_""
click at [836, 383] on select "Choose an option... Pending Applied Excluded (Questions) Excluded (Expired) Exc…" at bounding box center [919, 399] width 167 height 32
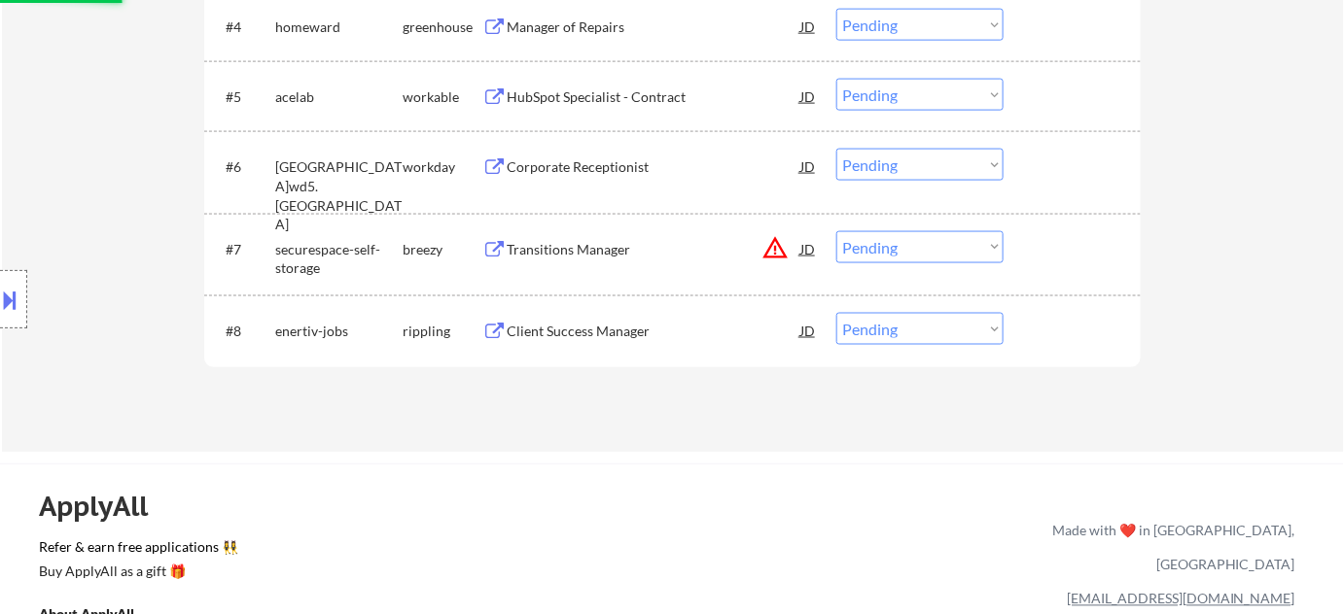
click at [593, 331] on div "Client Success Manager" at bounding box center [654, 331] width 294 height 19
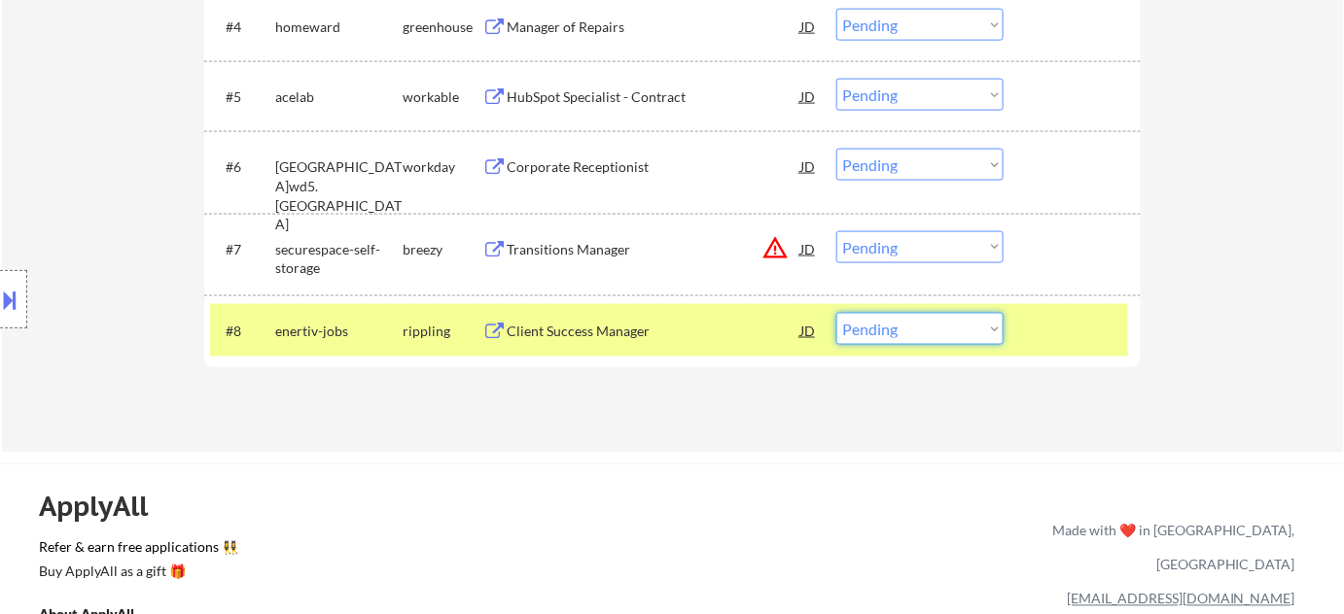
click at [938, 328] on select "Choose an option... Pending Applied Excluded (Questions) Excluded (Expired) Exc…" at bounding box center [919, 329] width 167 height 32
select select ""excluded__bad_match_""
click at [836, 313] on select "Choose an option... Pending Applied Excluded (Questions) Excluded (Expired) Exc…" at bounding box center [919, 329] width 167 height 32
click at [588, 240] on div "Transitions Manager" at bounding box center [654, 249] width 294 height 19
